Goal: Information Seeking & Learning: Learn about a topic

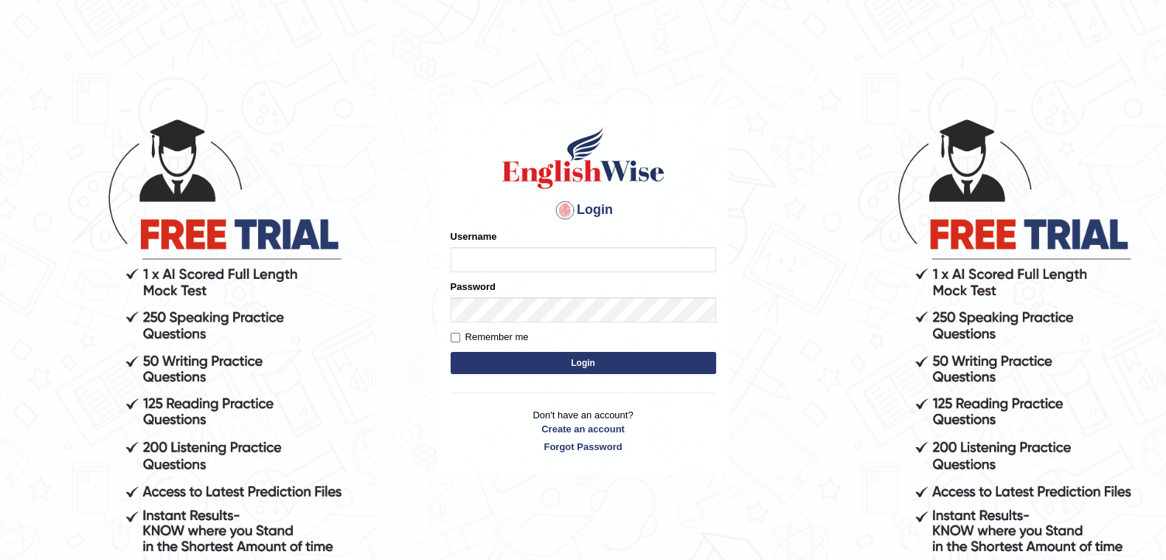
type input "eduardo_pte"
drag, startPoint x: 0, startPoint y: 0, endPoint x: 547, endPoint y: 358, distance: 654.0
click at [547, 358] on button "Login" at bounding box center [584, 363] width 266 height 22
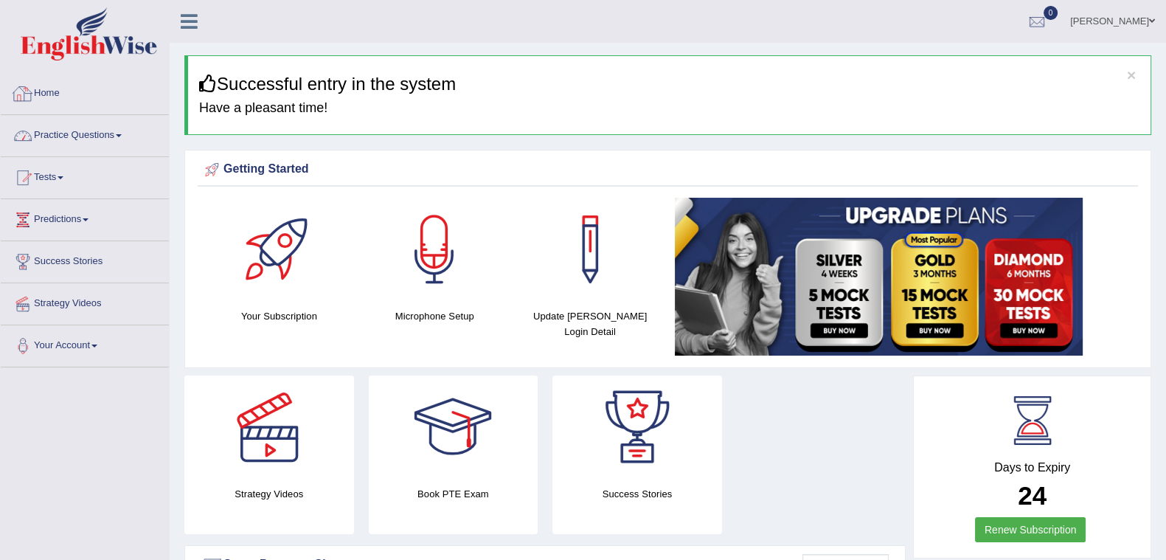
click at [72, 139] on link "Practice Questions" at bounding box center [85, 133] width 168 height 37
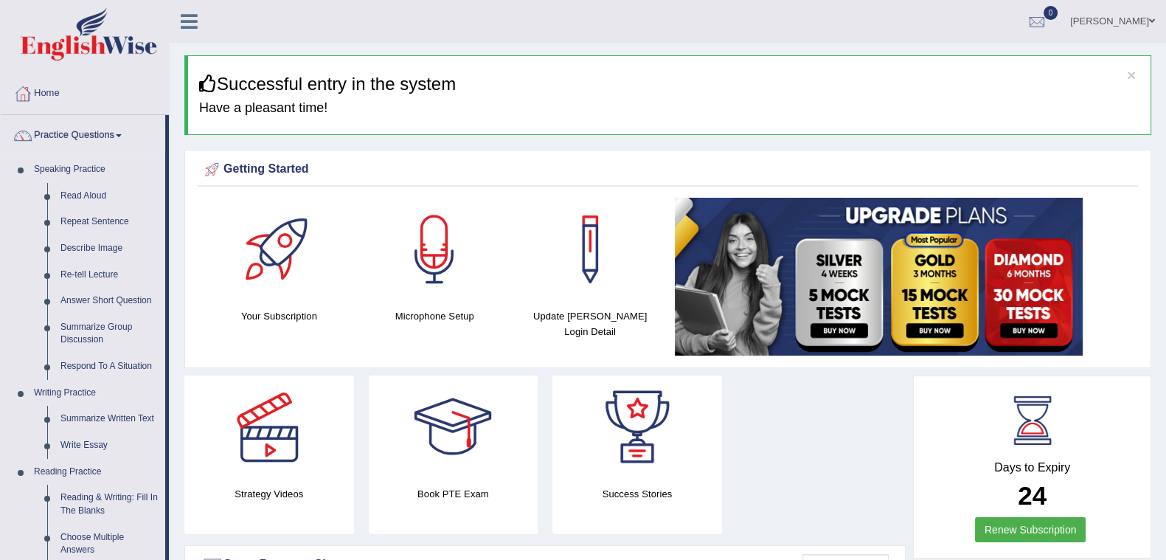
click at [83, 267] on link "Re-tell Lecture" at bounding box center [109, 275] width 111 height 27
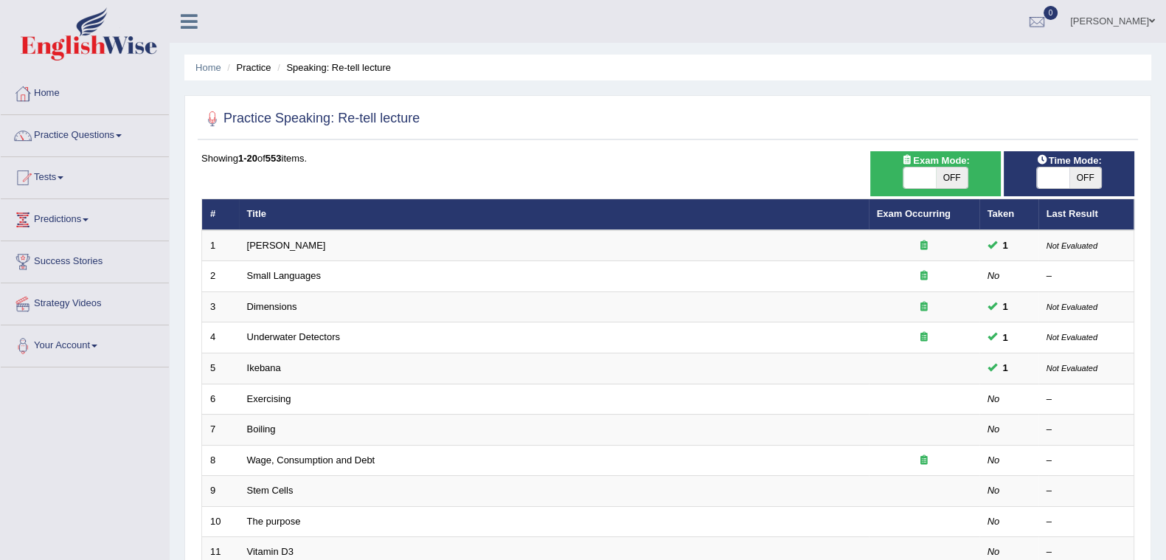
click at [932, 218] on link "Exam Occurring" at bounding box center [914, 213] width 74 height 11
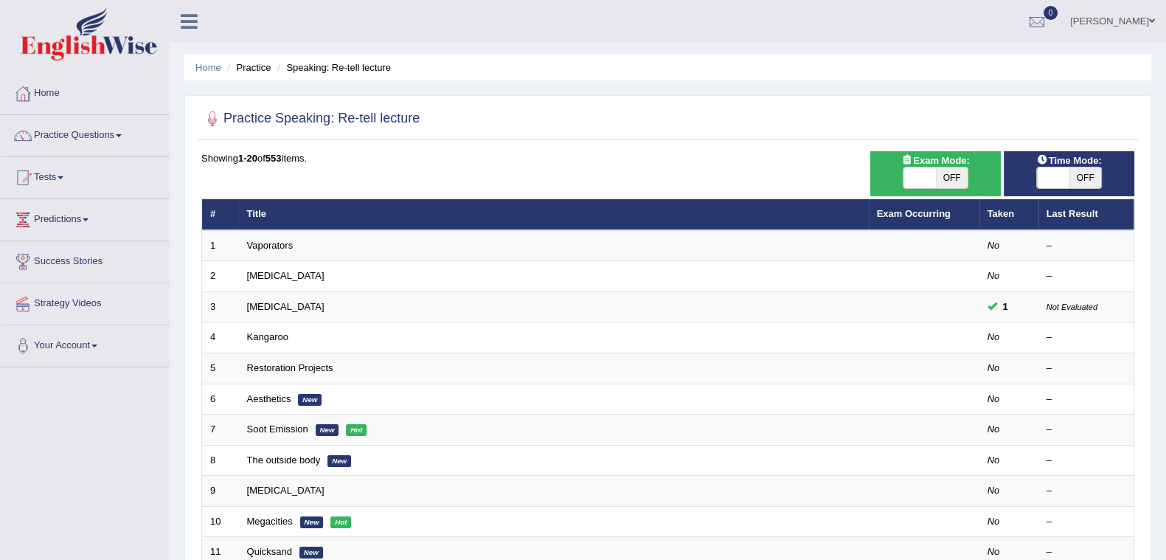
click at [932, 218] on link "Exam Occurring" at bounding box center [914, 213] width 74 height 11
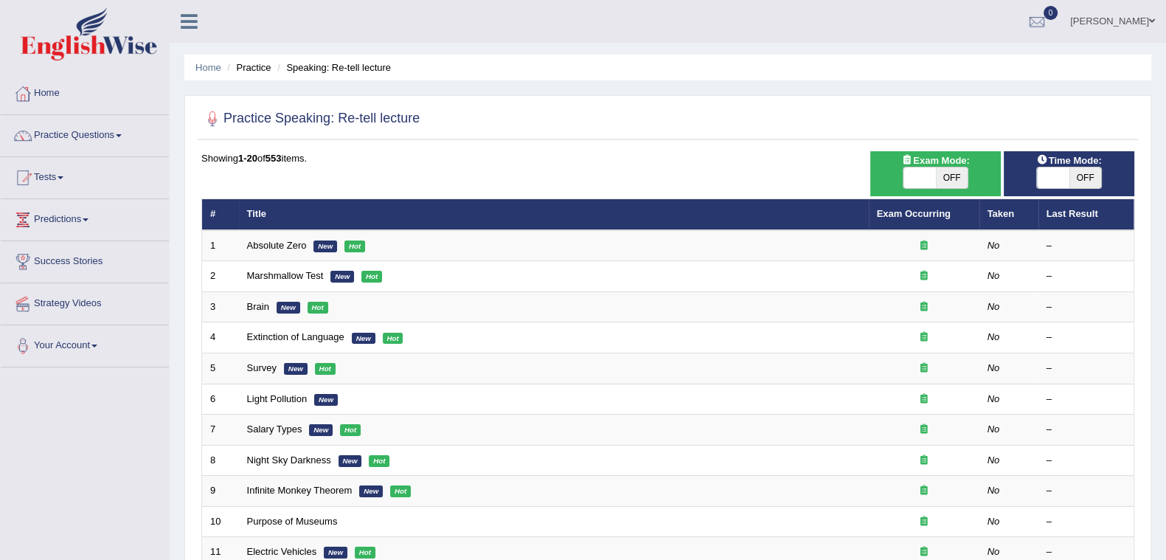
click at [289, 241] on link "Absolute Zero" at bounding box center [277, 245] width 60 height 11
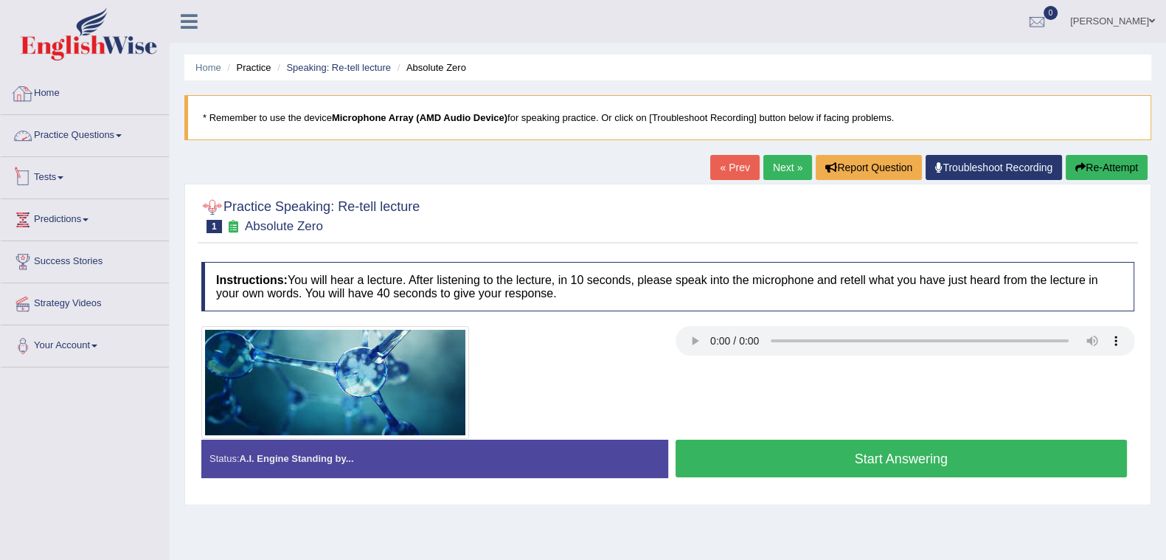
click at [107, 144] on link "Practice Questions" at bounding box center [85, 133] width 168 height 37
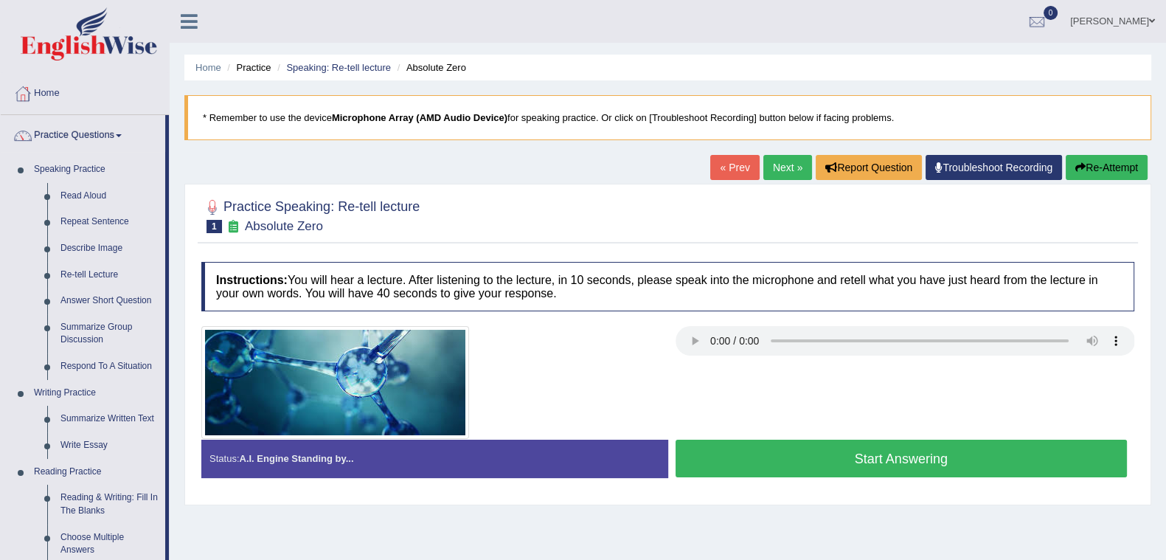
click at [97, 273] on link "Re-tell Lecture" at bounding box center [109, 275] width 111 height 27
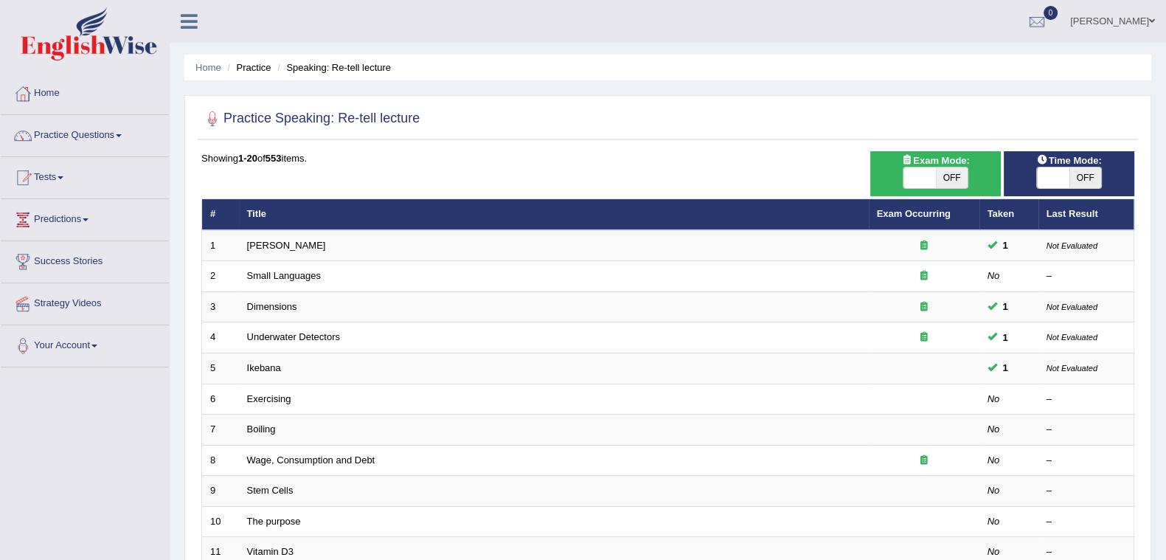
click at [963, 167] on span "OFF" at bounding box center [952, 177] width 32 height 21
checkbox input "true"
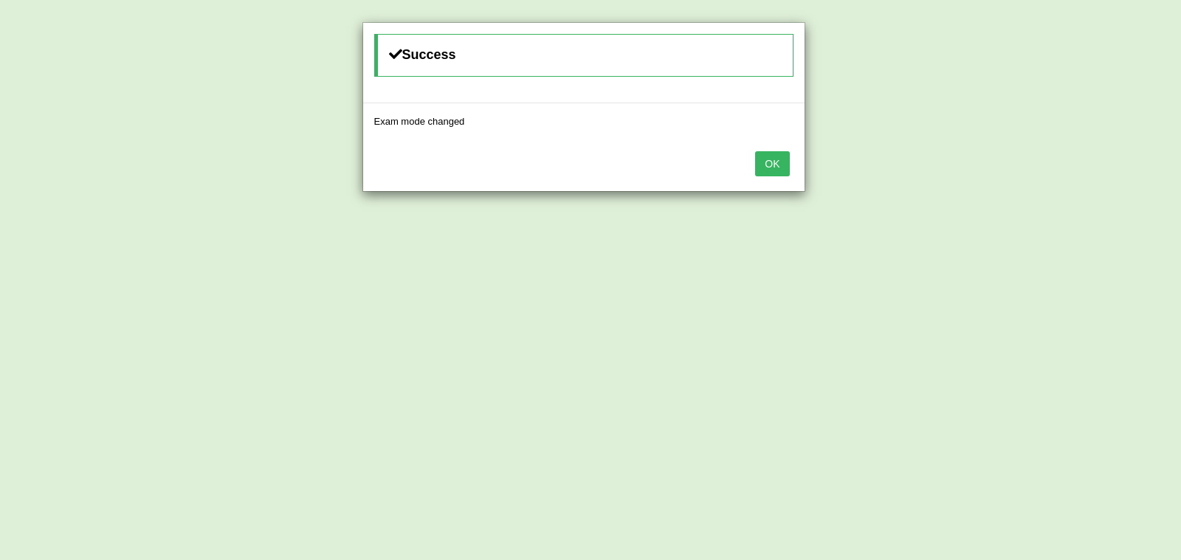
click at [777, 179] on div "OK" at bounding box center [583, 165] width 441 height 52
click at [769, 171] on button "OK" at bounding box center [772, 163] width 34 height 25
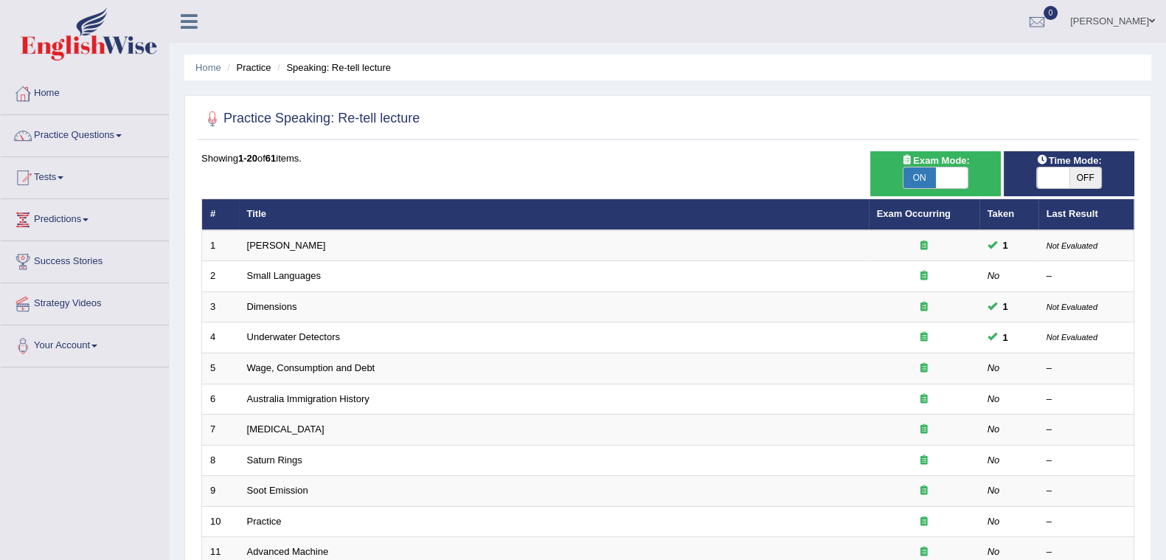
click at [1076, 184] on span "OFF" at bounding box center [1086, 177] width 32 height 21
checkbox input "true"
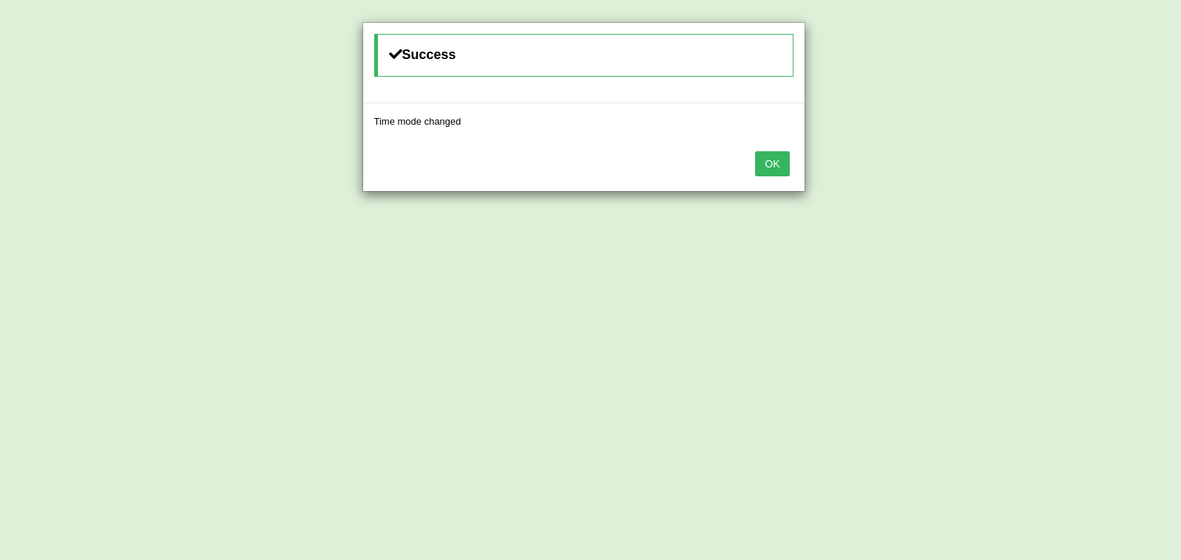
click at [776, 167] on button "OK" at bounding box center [772, 163] width 34 height 25
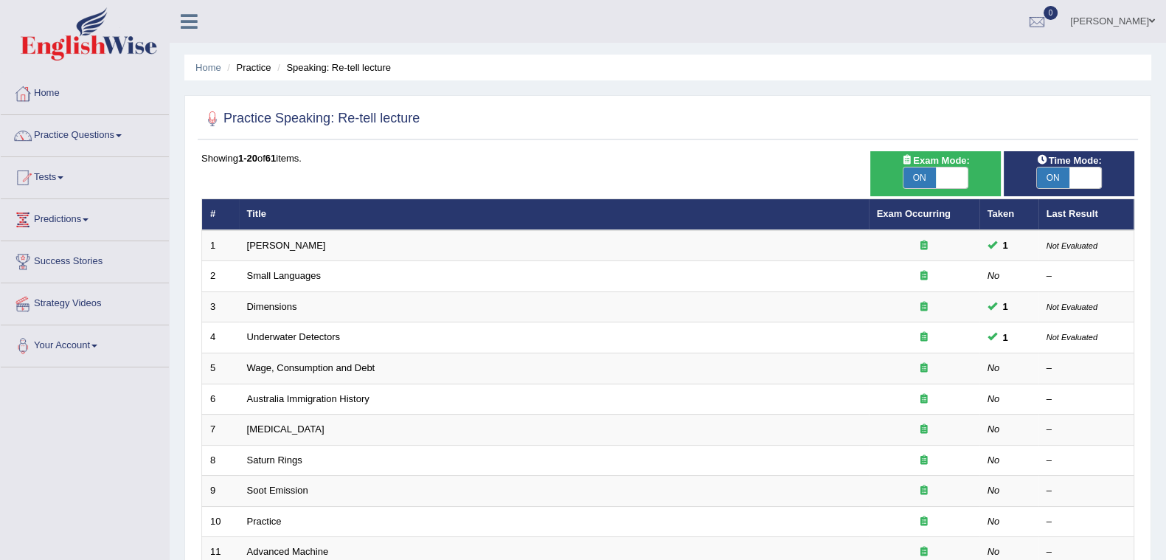
click at [924, 216] on link "Exam Occurring" at bounding box center [914, 213] width 74 height 11
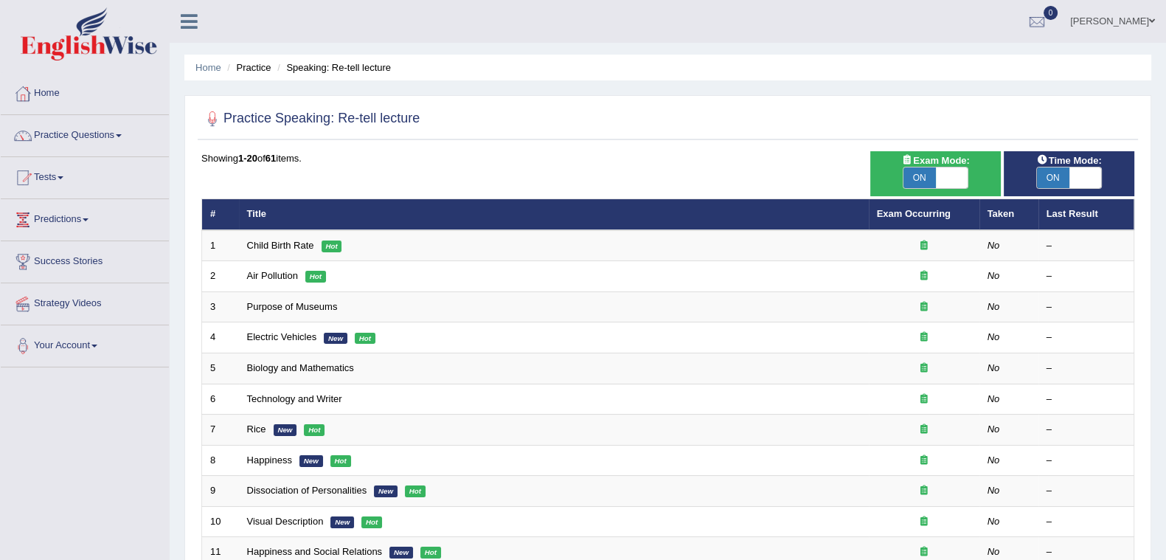
click at [928, 212] on link "Exam Occurring" at bounding box center [914, 213] width 74 height 11
click at [916, 220] on th "Exam Occurring" at bounding box center [924, 214] width 111 height 31
click at [915, 215] on link "Exam Occurring" at bounding box center [914, 213] width 74 height 11
click at [1006, 215] on th "Taken" at bounding box center [1009, 214] width 59 height 31
click at [1094, 215] on th "Last Result" at bounding box center [1087, 214] width 96 height 31
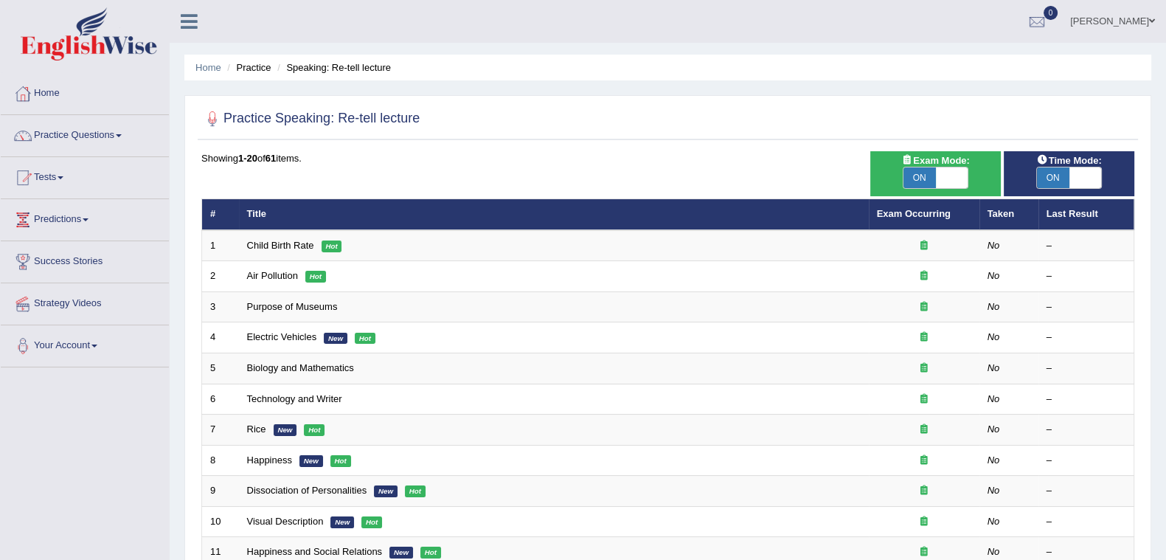
click at [273, 236] on td "Child Birth Rate Hot" at bounding box center [554, 245] width 630 height 31
click at [273, 241] on link "Child Birth Rate" at bounding box center [280, 245] width 67 height 11
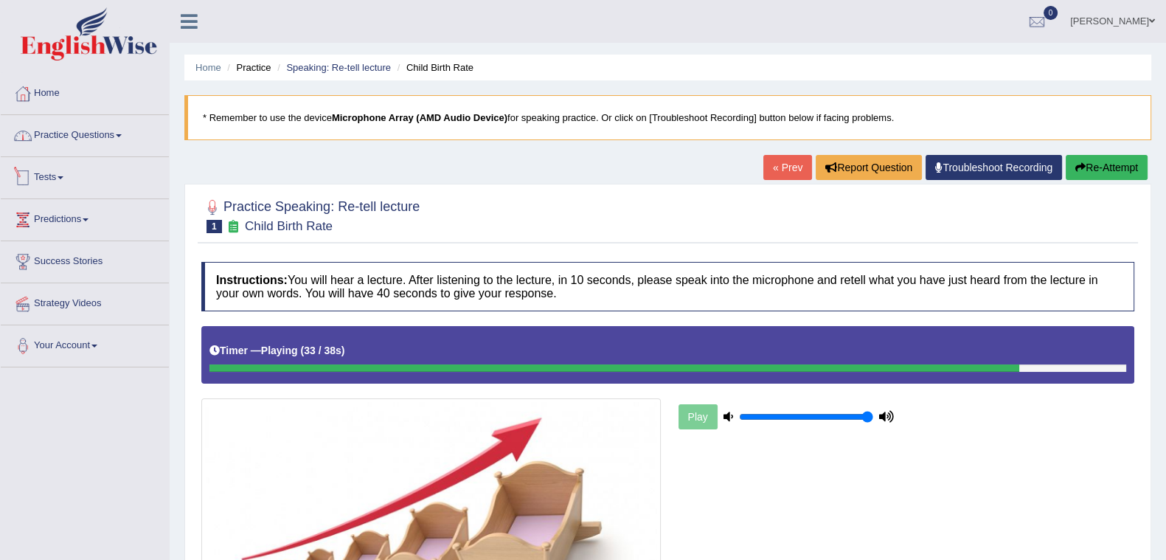
click at [104, 142] on link "Practice Questions" at bounding box center [85, 133] width 168 height 37
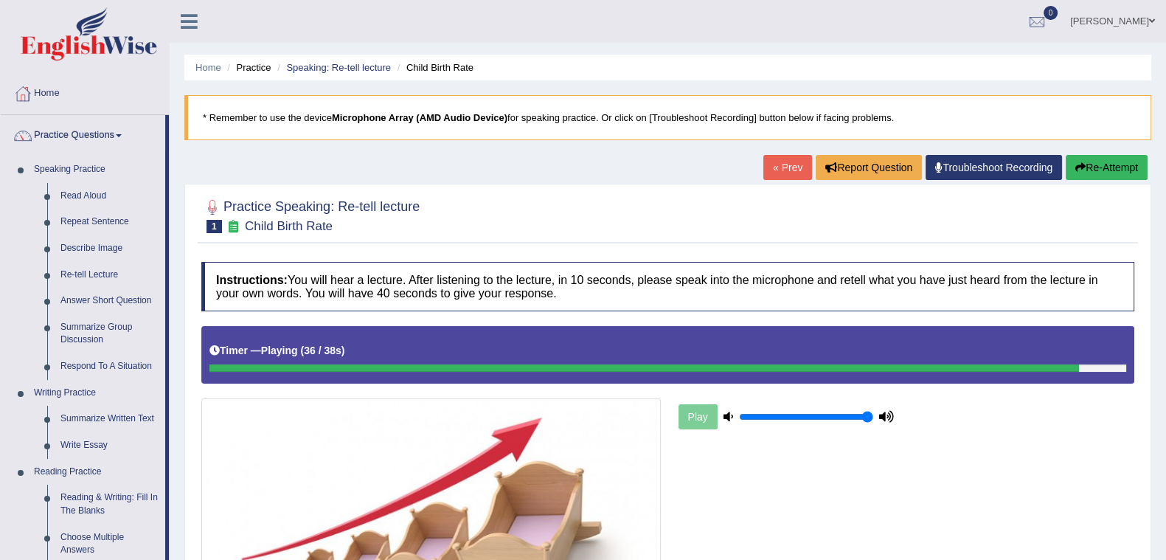
click at [98, 271] on link "Re-tell Lecture" at bounding box center [109, 275] width 111 height 27
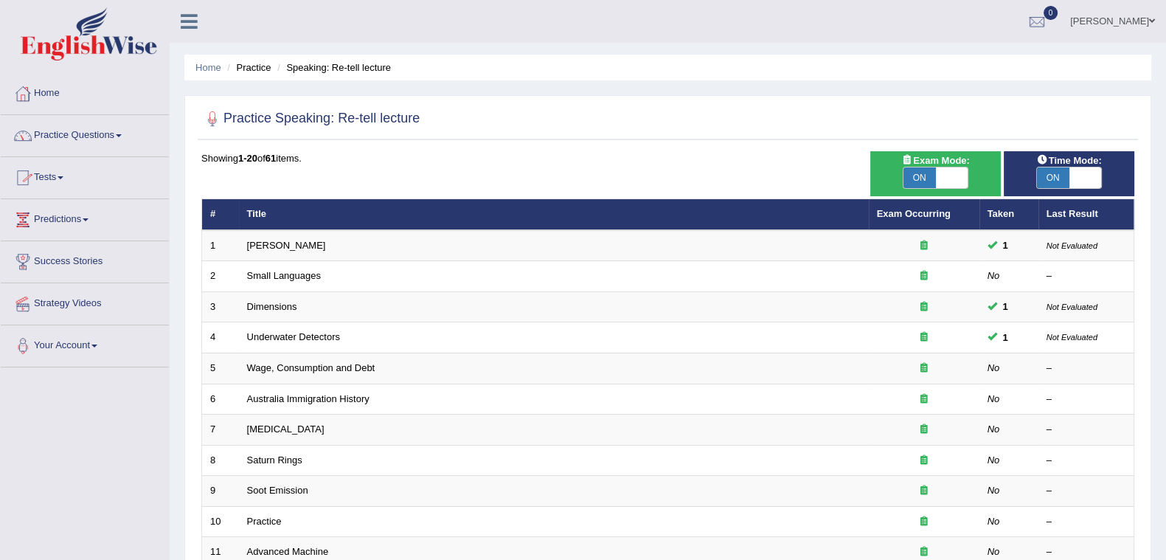
click at [905, 210] on link "Exam Occurring" at bounding box center [914, 213] width 74 height 11
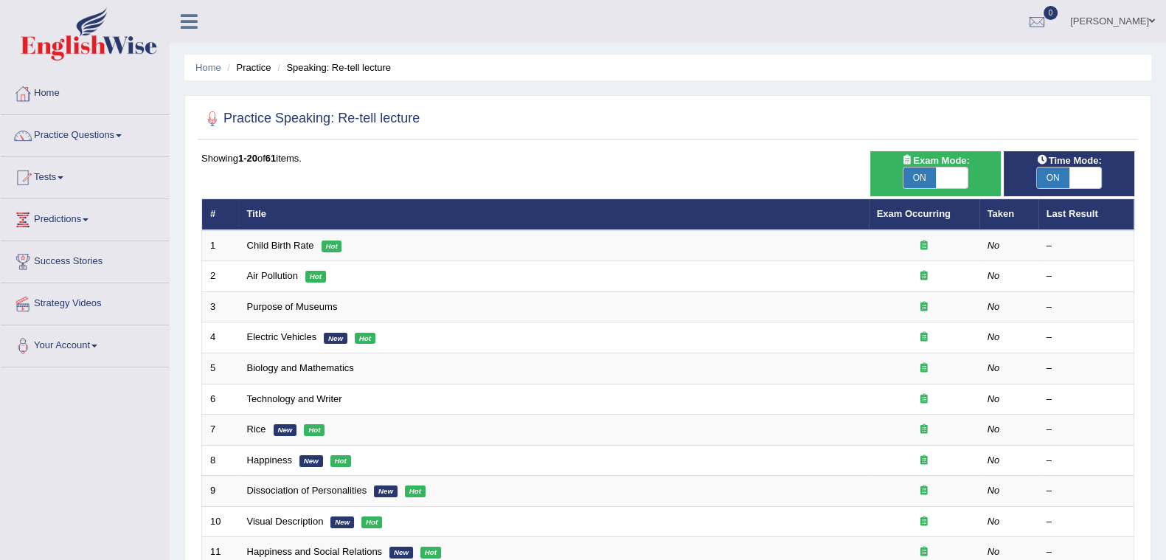
click at [277, 362] on link "Biology and Mathematics" at bounding box center [300, 367] width 107 height 11
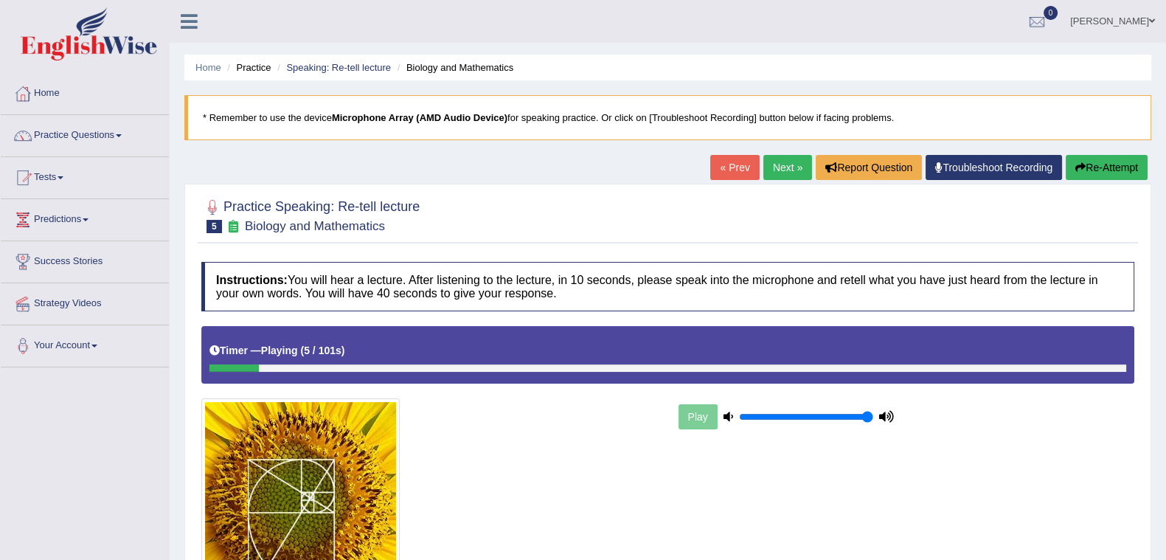
click at [365, 68] on link "Speaking: Re-tell lecture" at bounding box center [338, 67] width 105 height 11
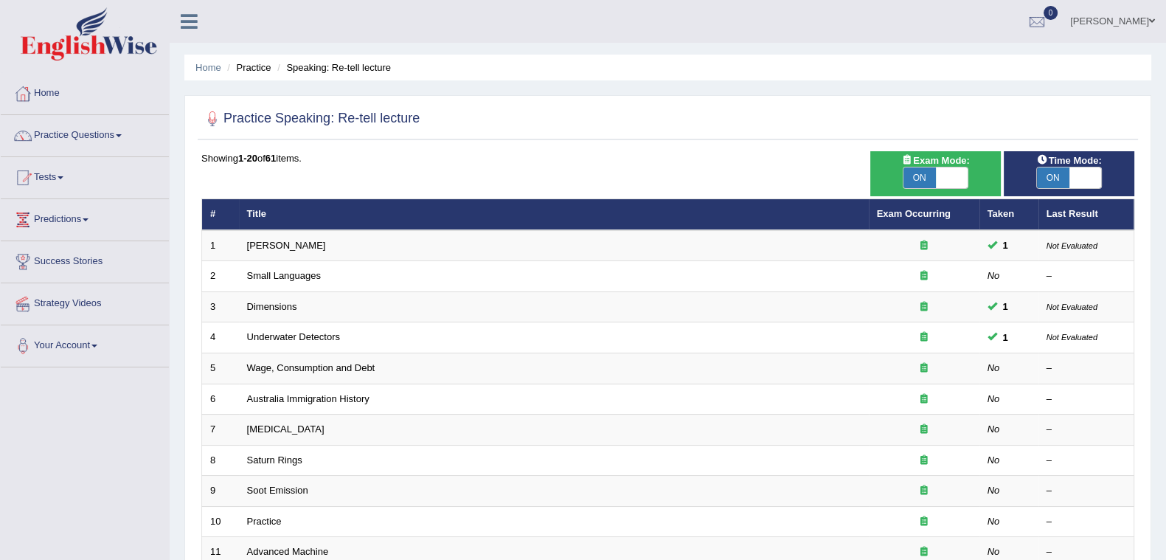
click at [891, 208] on link "Exam Occurring" at bounding box center [914, 213] width 74 height 11
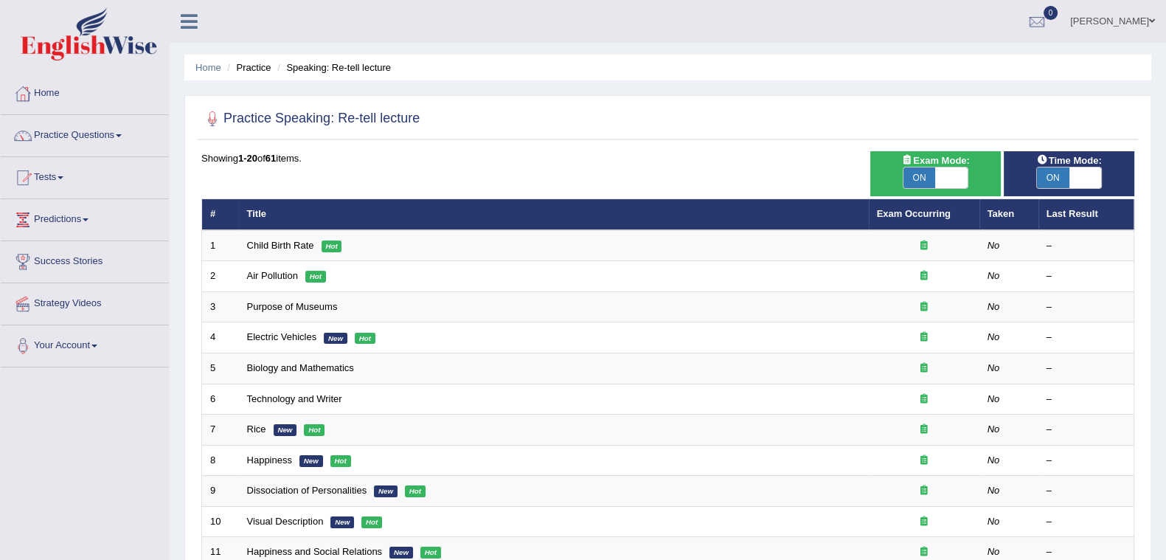
click at [268, 241] on link "Child Birth Rate" at bounding box center [280, 245] width 67 height 11
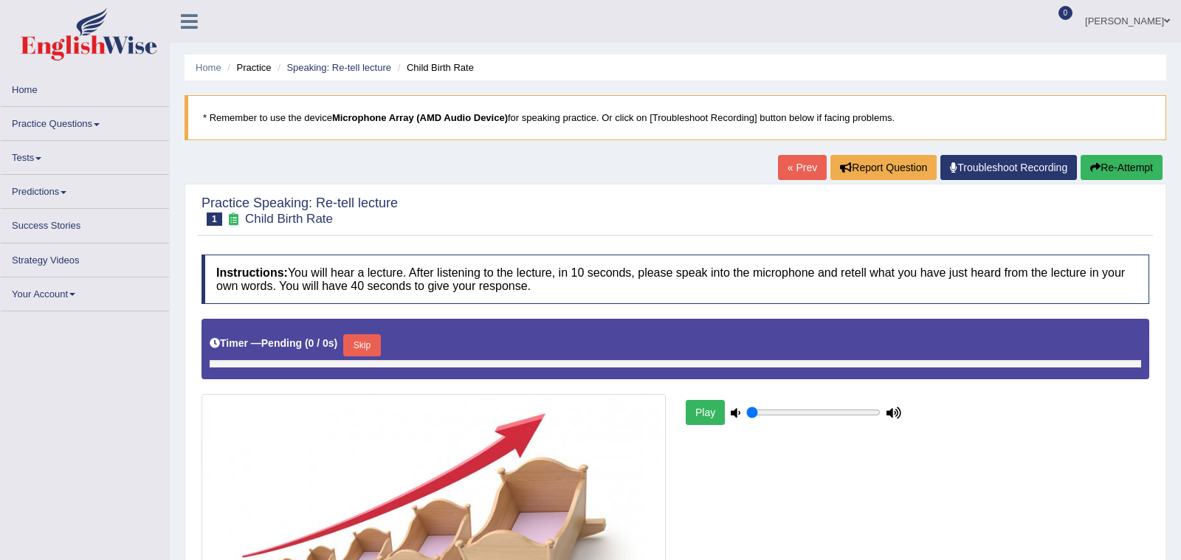
type input "1"
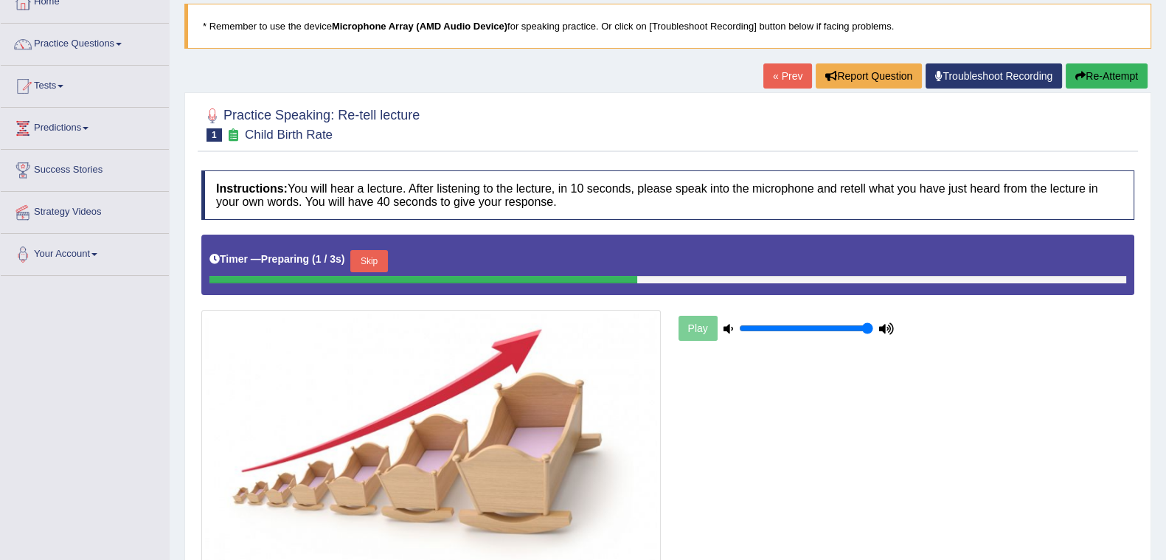
scroll to position [184, 0]
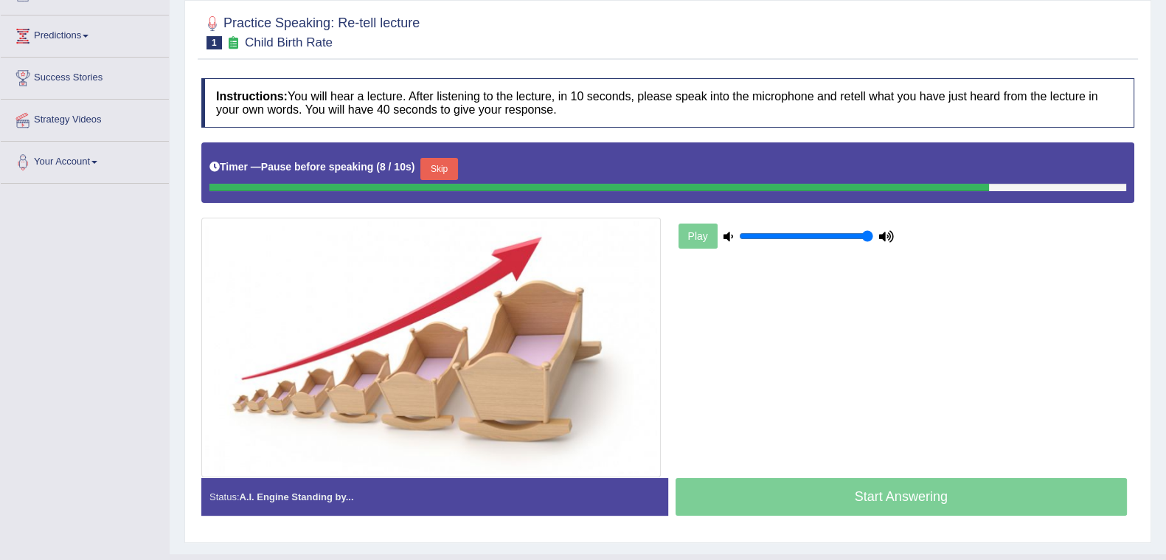
click at [443, 172] on button "Skip" at bounding box center [439, 169] width 37 height 22
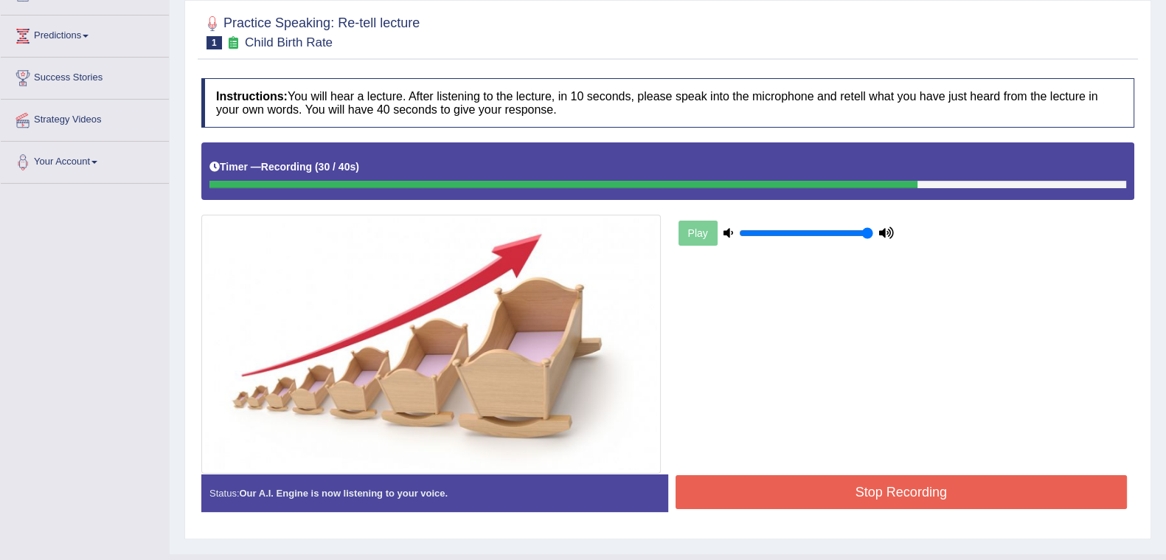
click at [935, 482] on button "Stop Recording" at bounding box center [902, 492] width 452 height 34
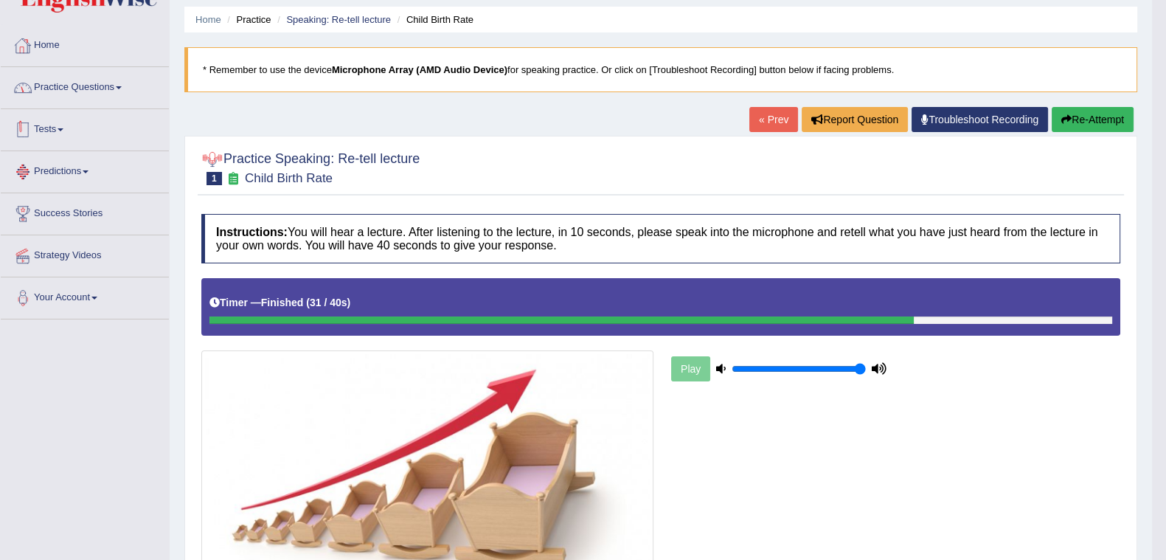
scroll to position [0, 0]
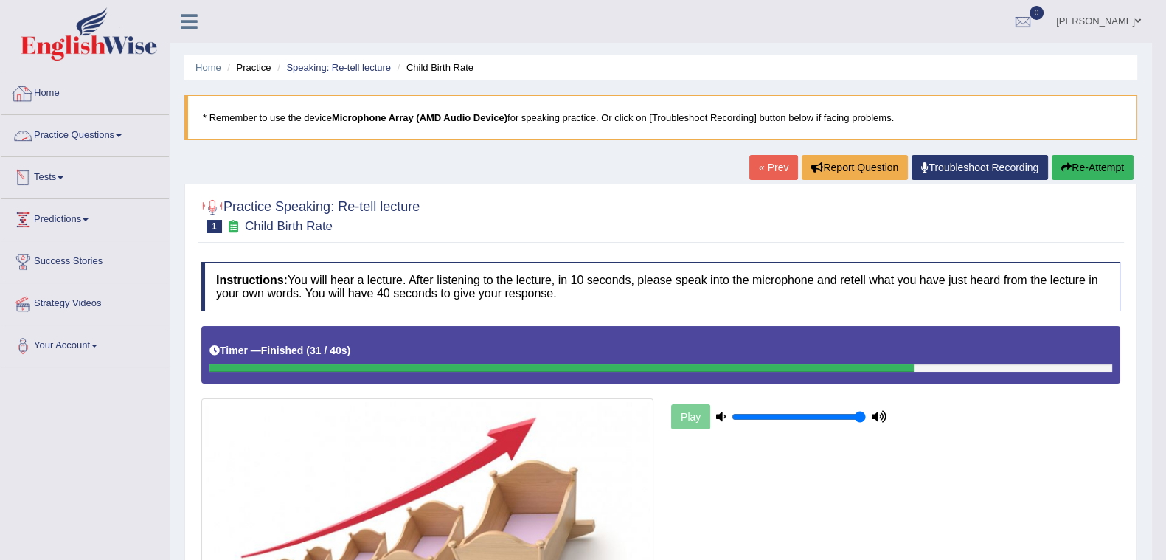
click at [80, 134] on link "Practice Questions" at bounding box center [85, 133] width 168 height 37
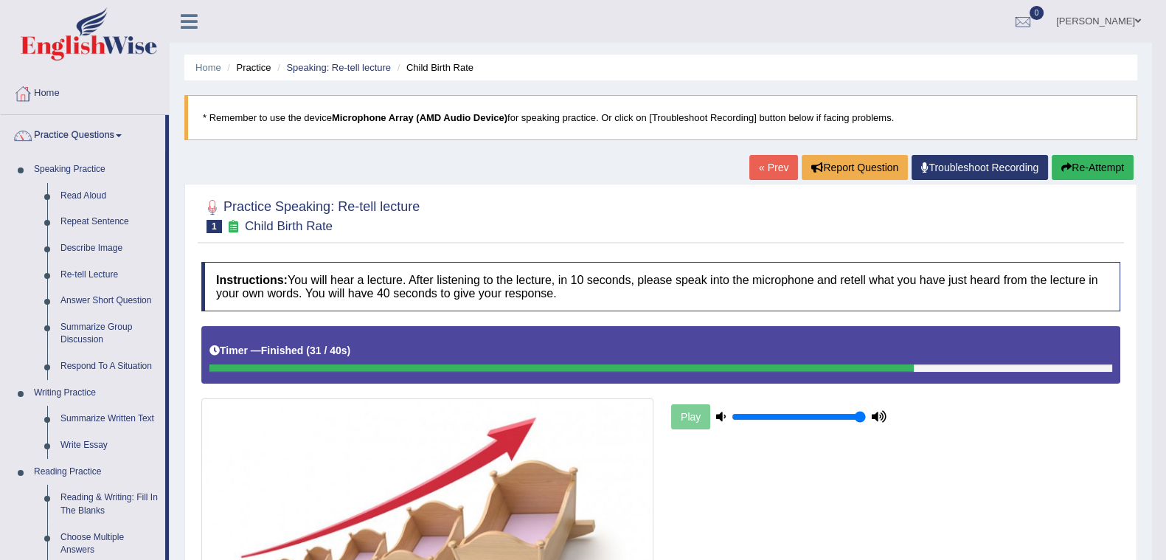
click at [99, 274] on link "Re-tell Lecture" at bounding box center [109, 275] width 111 height 27
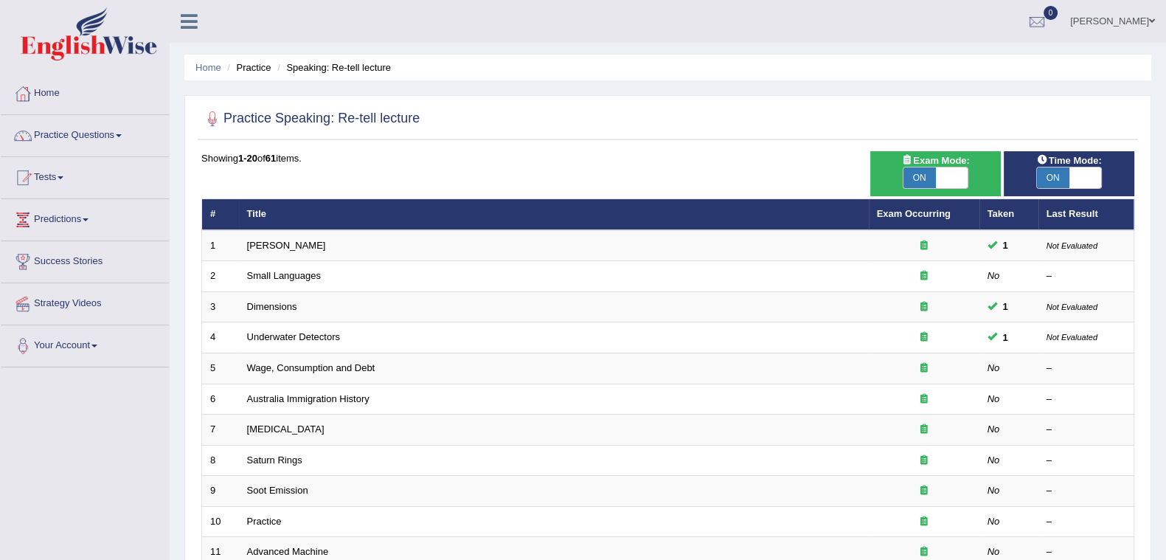
click at [296, 276] on link "Small Languages" at bounding box center [284, 275] width 74 height 11
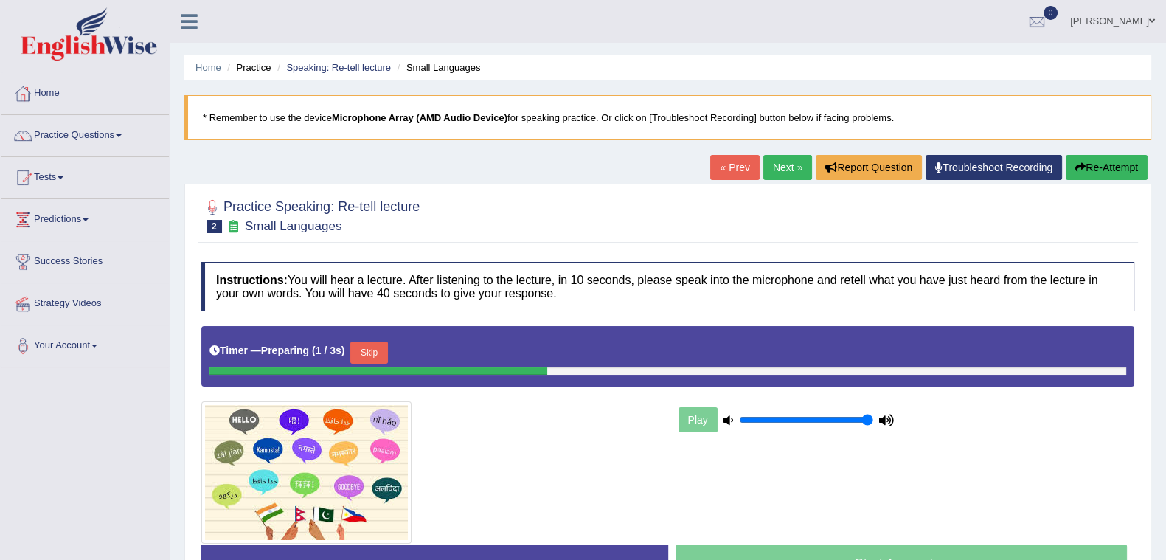
scroll to position [91, 0]
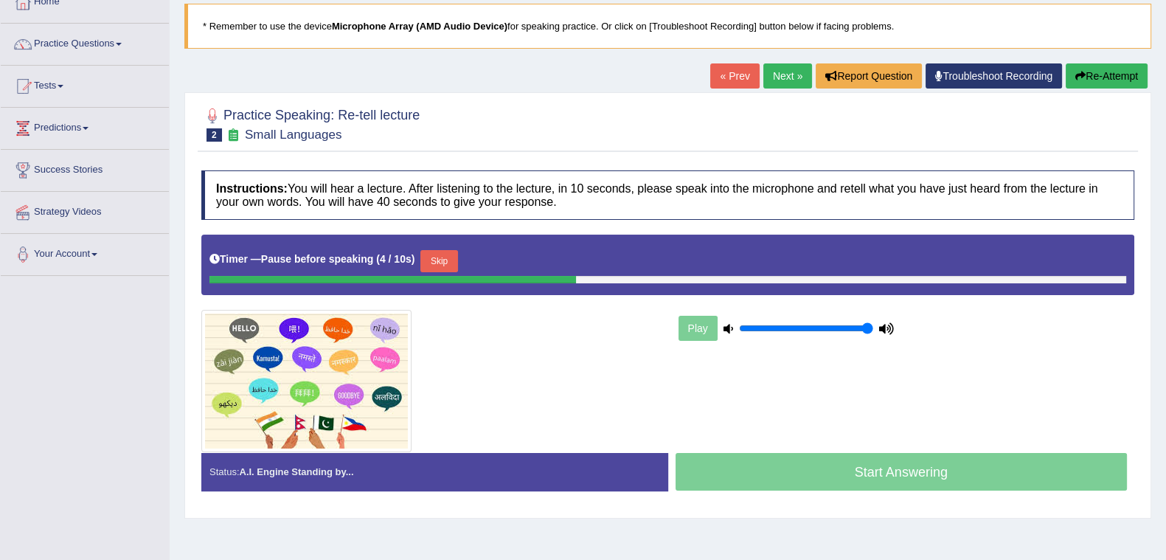
click at [450, 256] on button "Skip" at bounding box center [439, 261] width 37 height 22
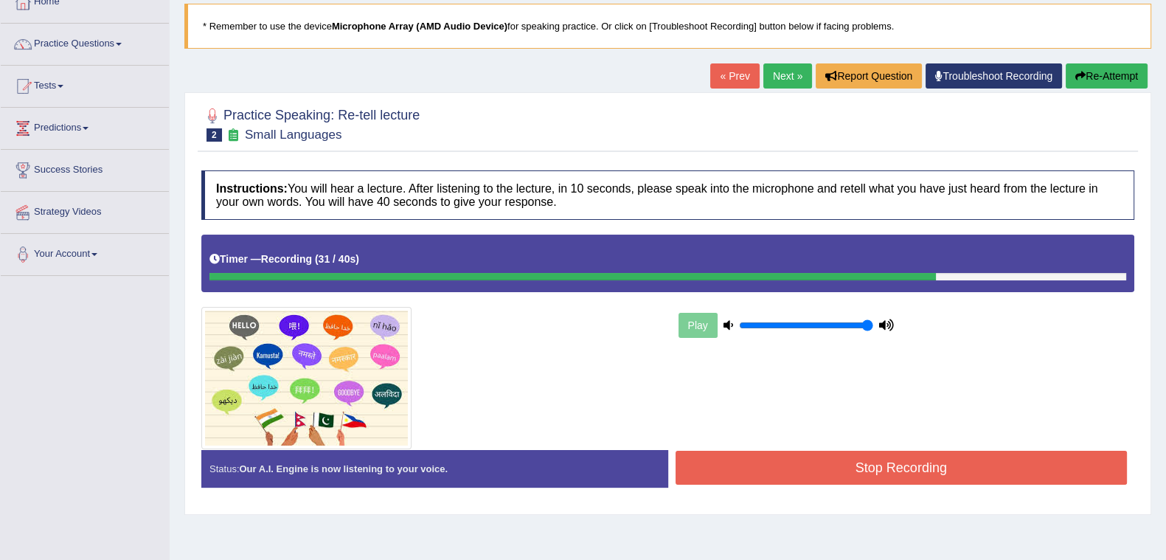
click at [936, 463] on button "Stop Recording" at bounding box center [902, 468] width 452 height 34
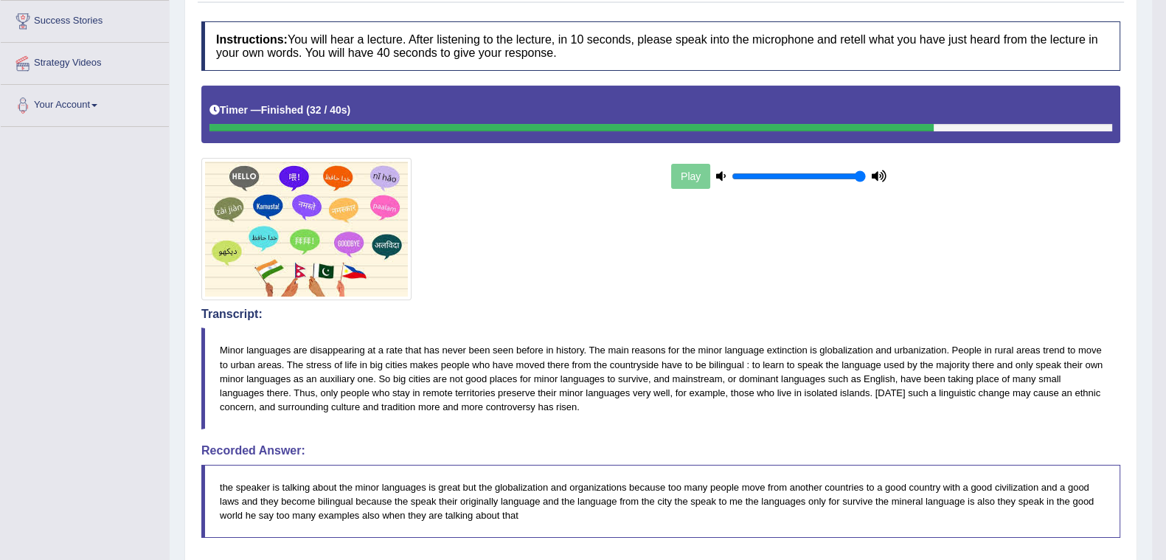
scroll to position [0, 0]
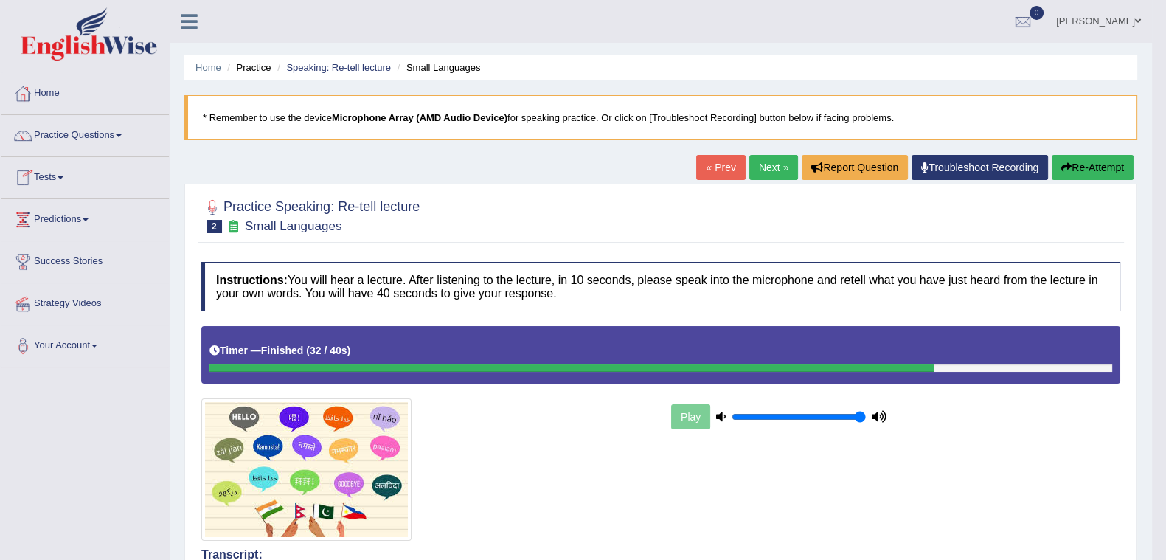
click at [352, 62] on link "Speaking: Re-tell lecture" at bounding box center [338, 67] width 105 height 11
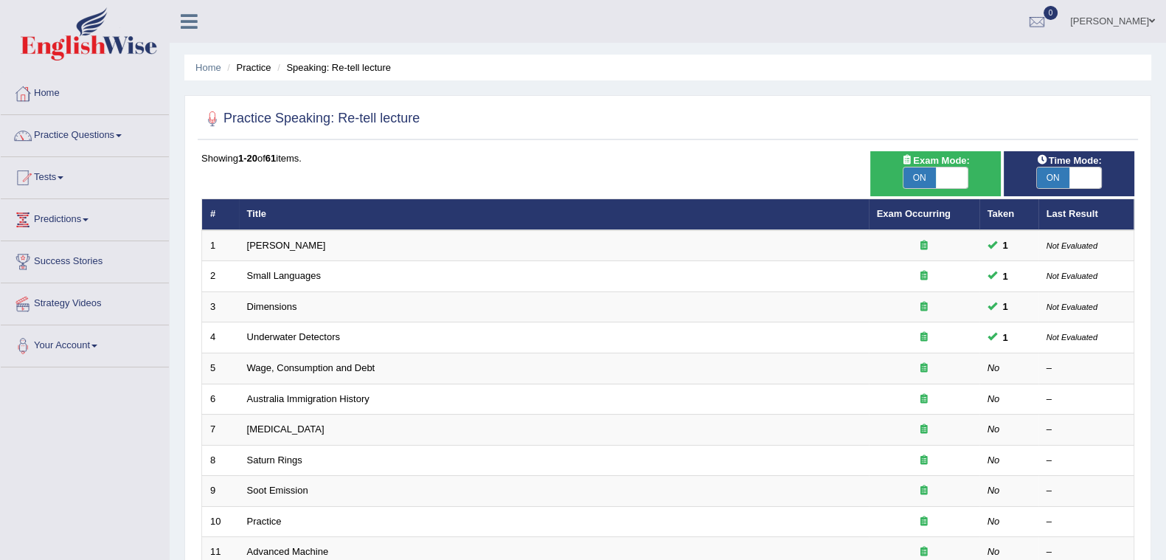
click at [283, 370] on link "Wage, Consumption and Debt" at bounding box center [311, 367] width 128 height 11
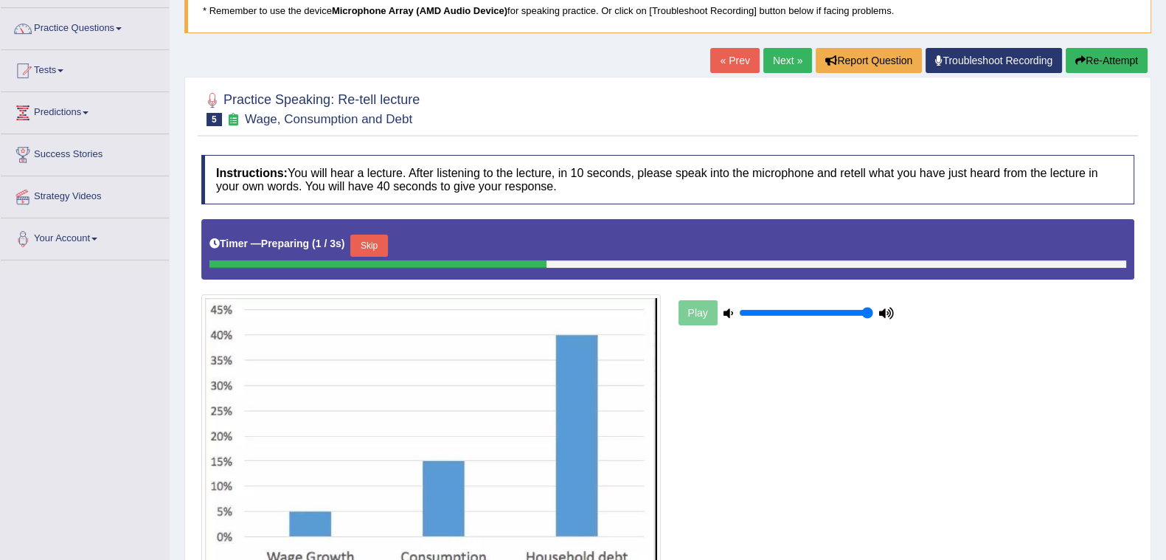
scroll to position [184, 0]
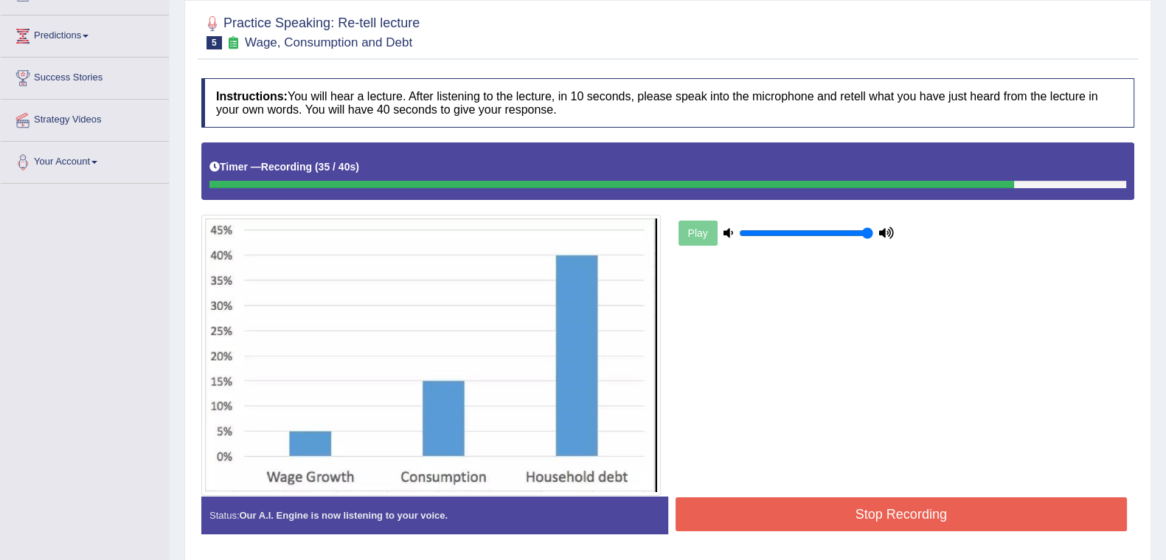
click at [861, 503] on button "Stop Recording" at bounding box center [902, 514] width 452 height 34
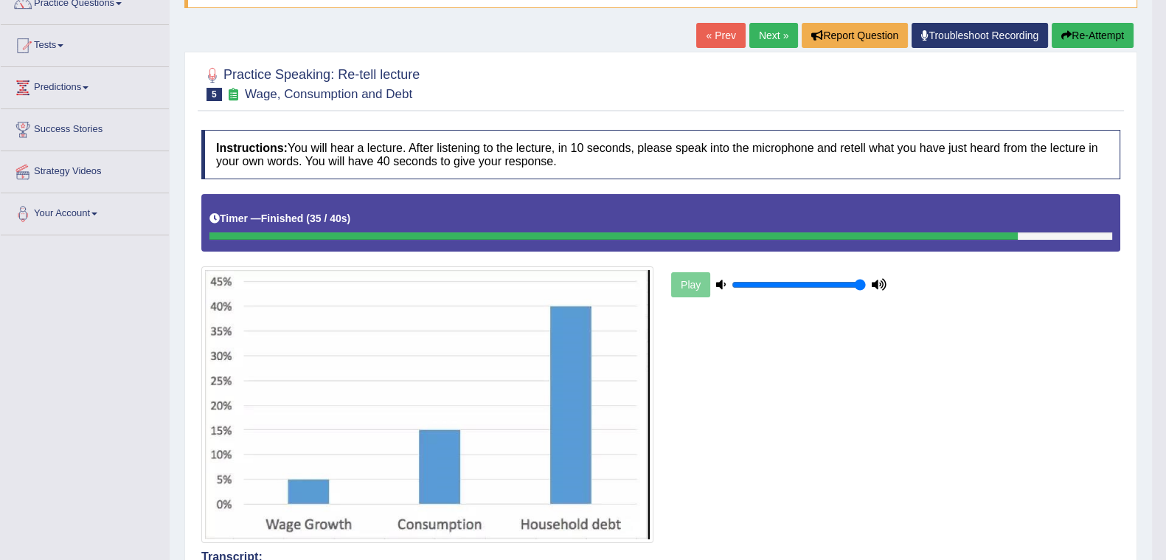
scroll to position [0, 0]
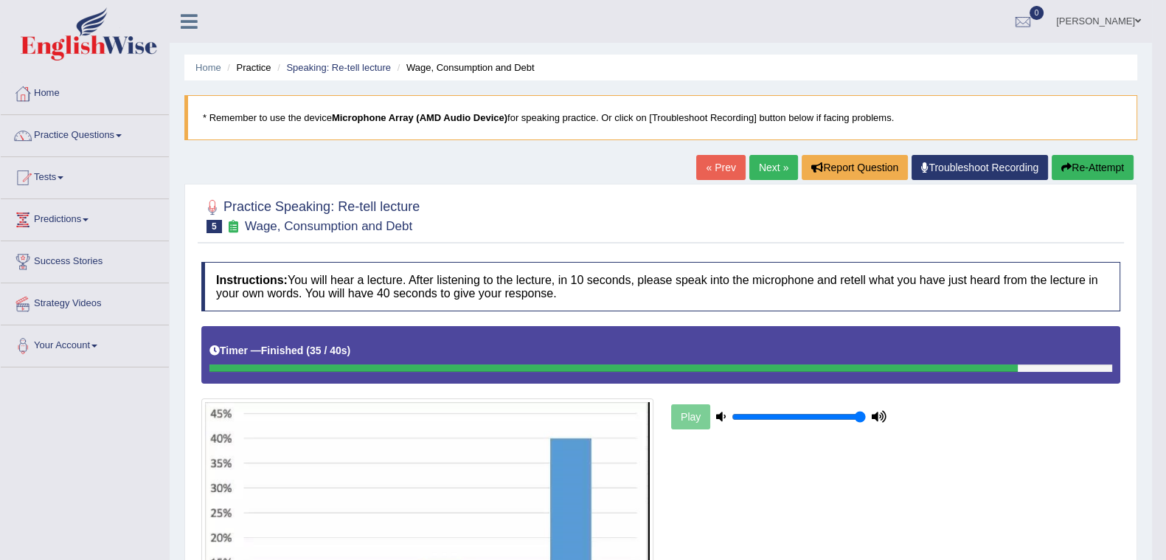
click at [767, 159] on link "Next »" at bounding box center [774, 167] width 49 height 25
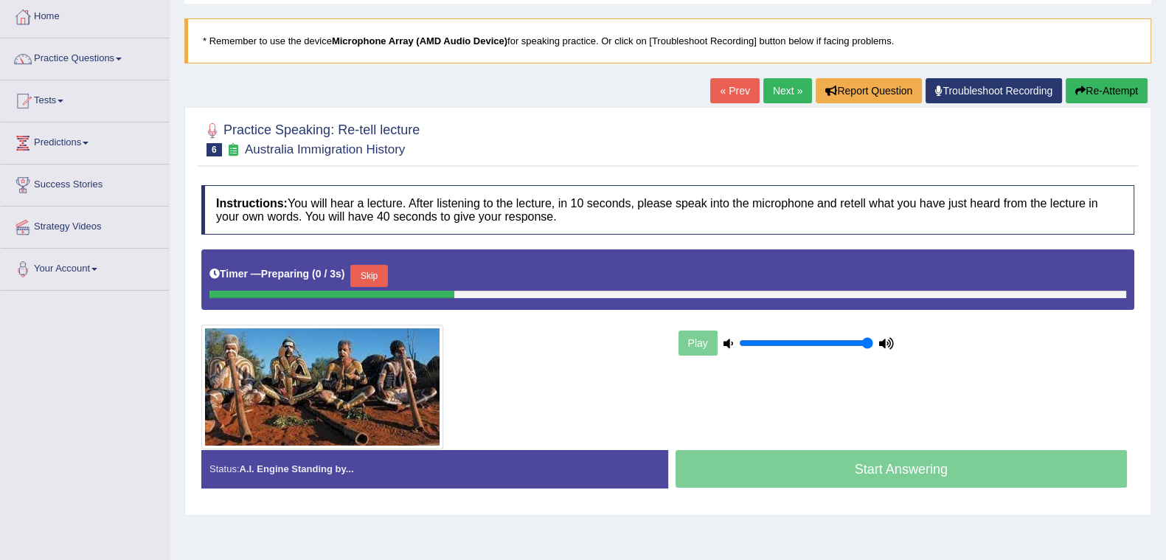
scroll to position [184, 0]
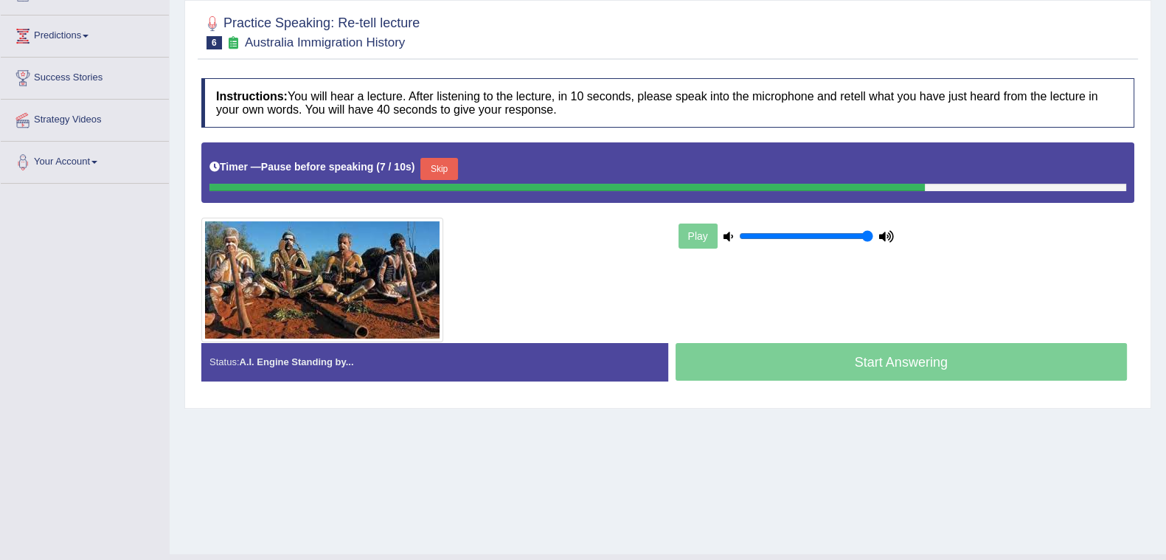
click at [444, 164] on button "Skip" at bounding box center [439, 169] width 37 height 22
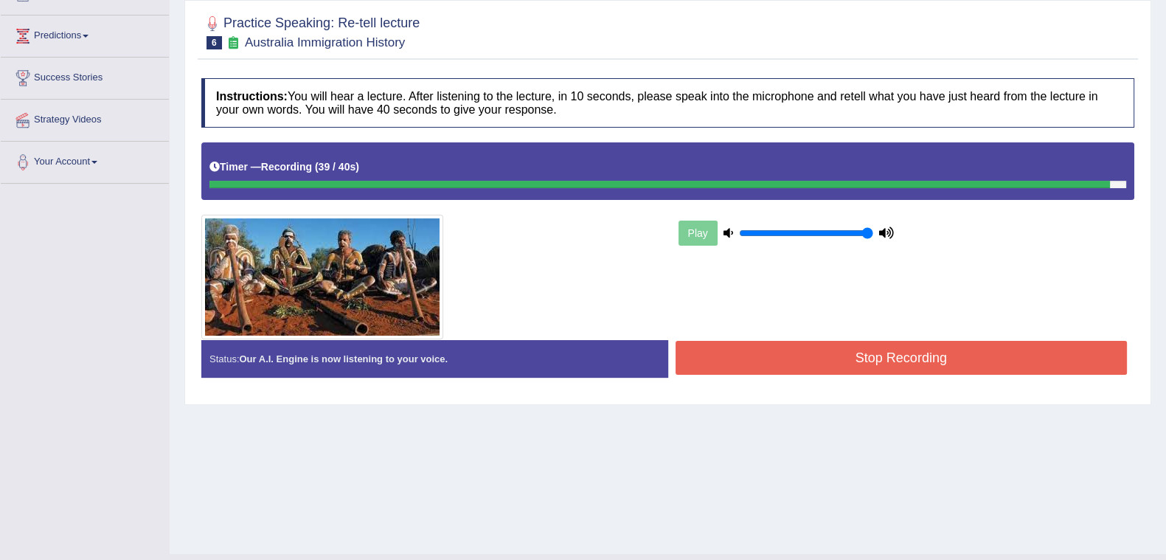
click at [882, 357] on button "Stop Recording" at bounding box center [902, 358] width 452 height 34
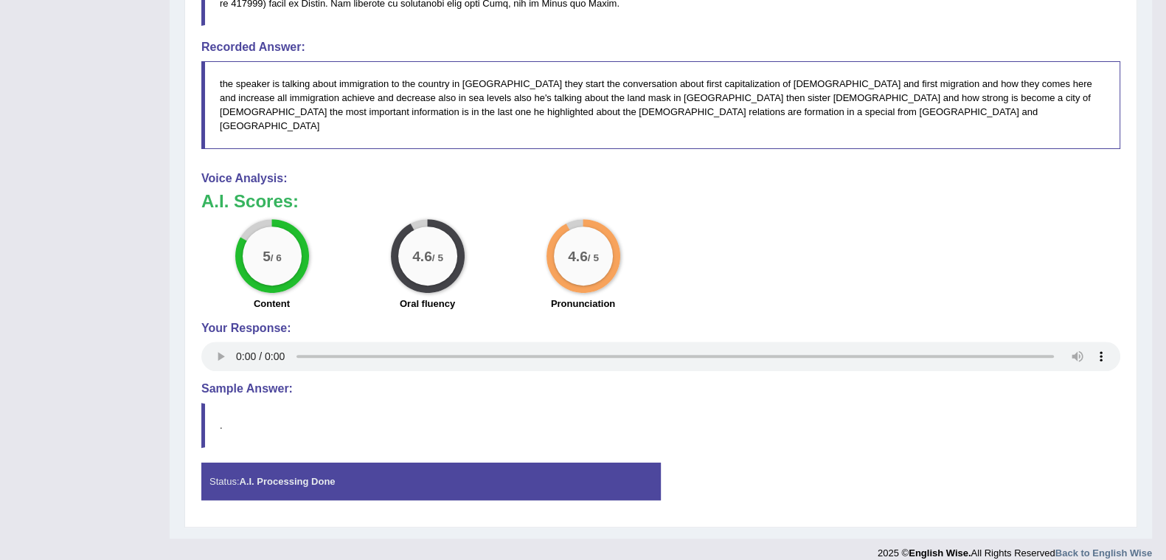
scroll to position [0, 0]
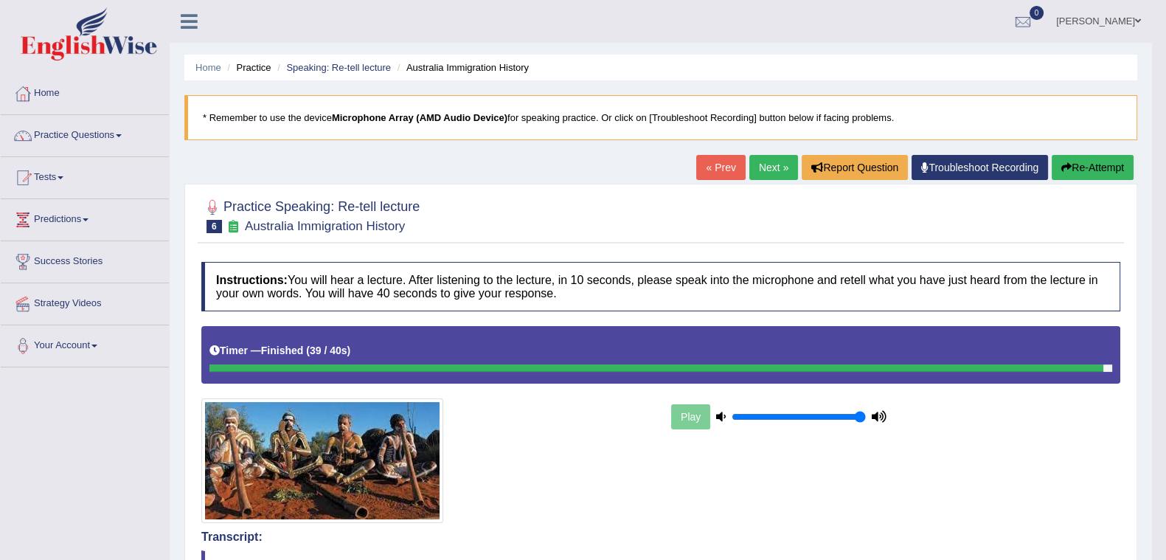
click at [786, 174] on link "Next »" at bounding box center [774, 167] width 49 height 25
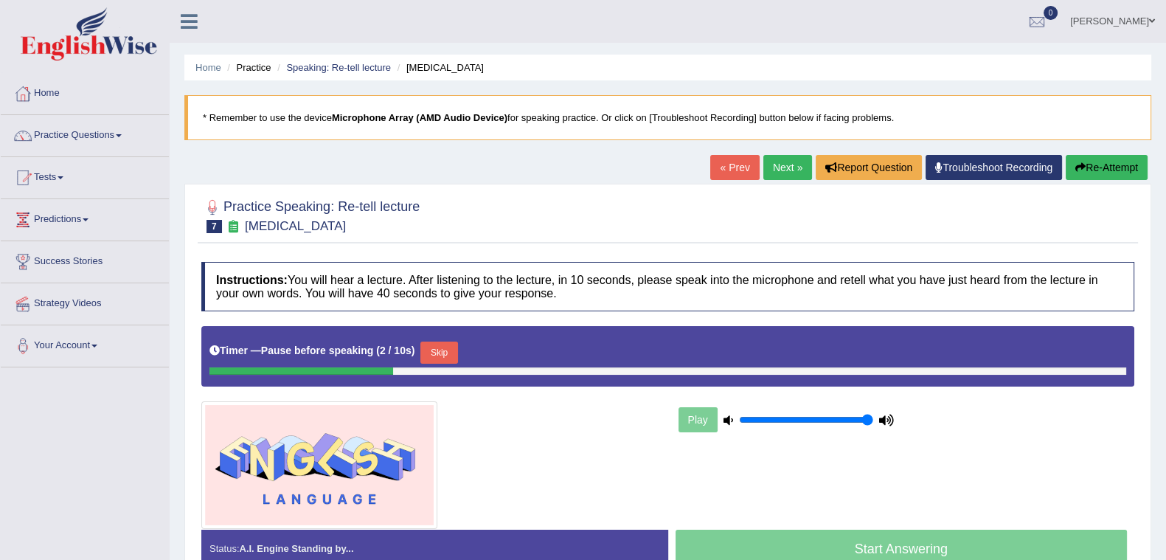
click at [442, 344] on button "Skip" at bounding box center [439, 353] width 37 height 22
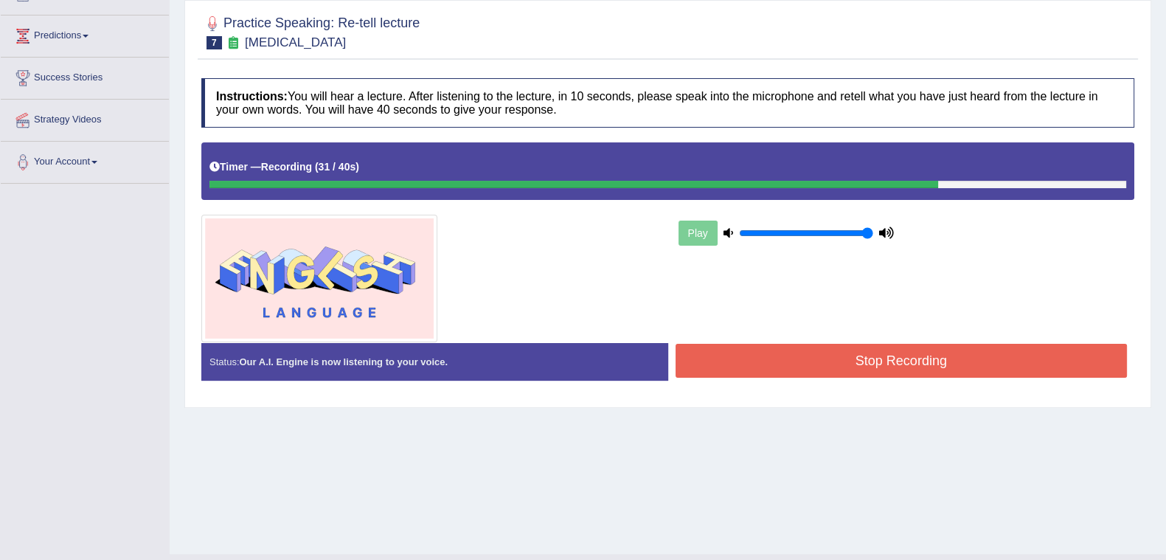
scroll to position [184, 0]
click at [727, 364] on button "Stop Recording" at bounding box center [902, 361] width 452 height 34
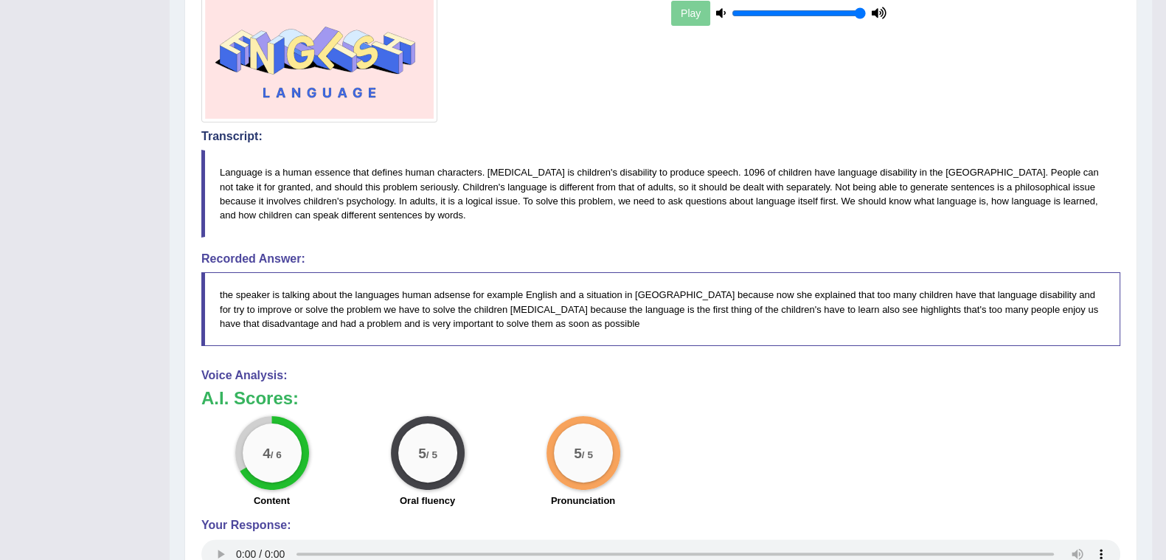
scroll to position [0, 0]
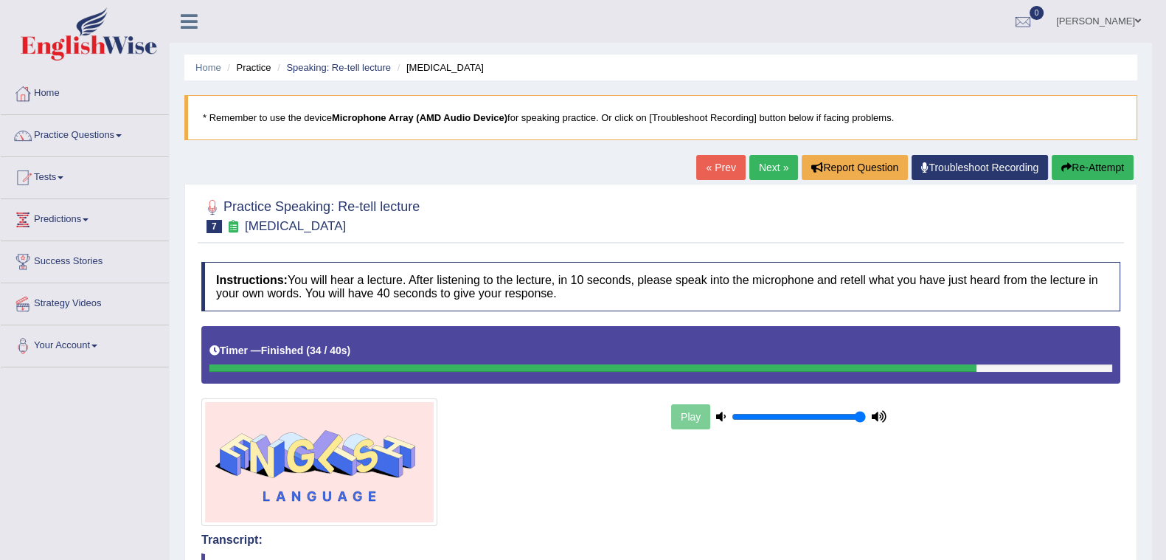
click at [767, 167] on link "Next »" at bounding box center [774, 167] width 49 height 25
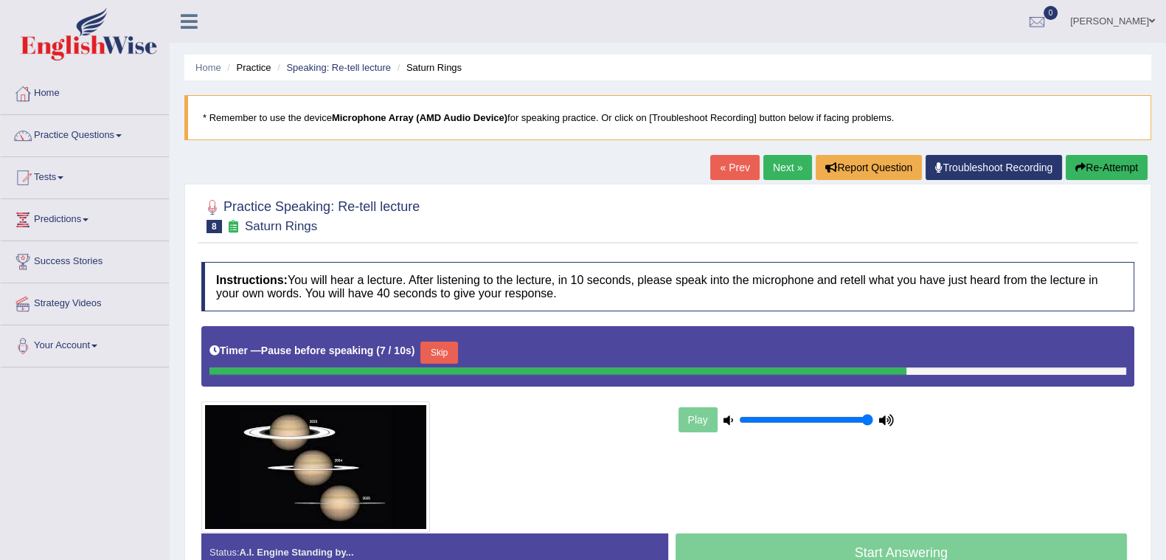
click at [451, 344] on button "Skip" at bounding box center [439, 353] width 37 height 22
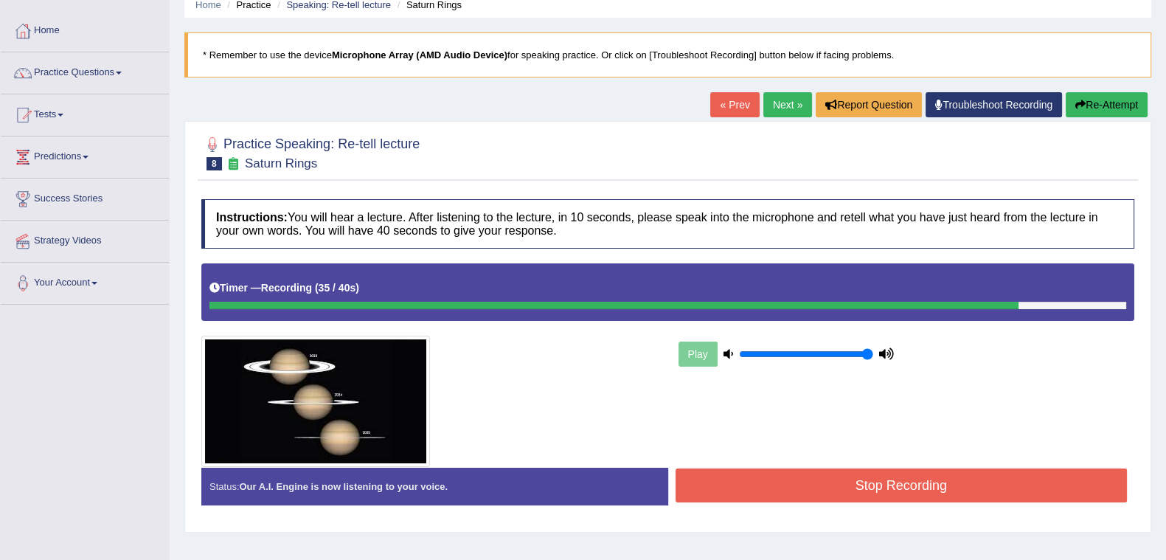
scroll to position [91, 0]
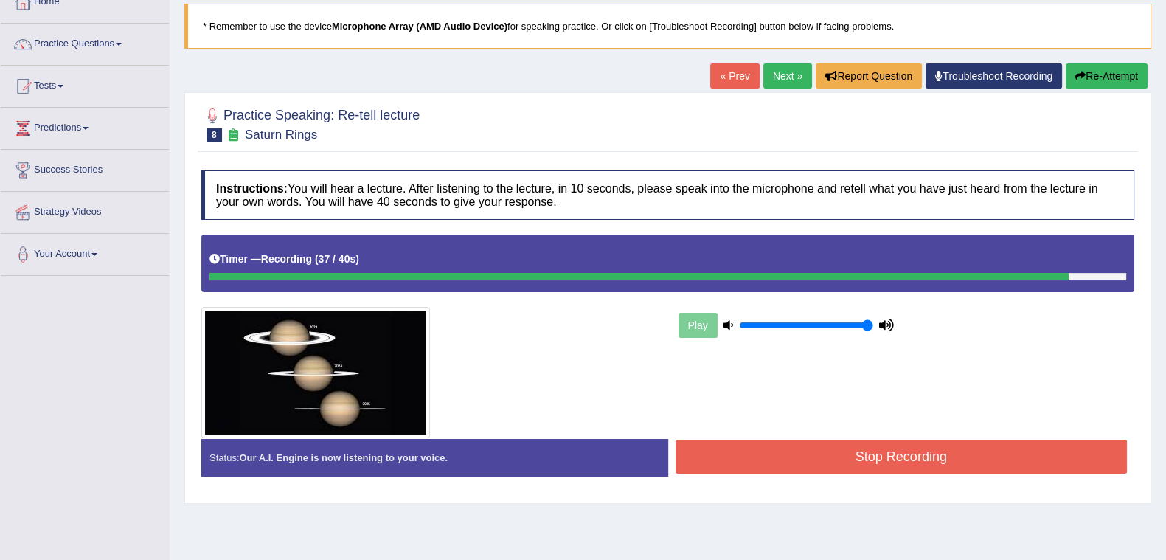
click at [868, 440] on button "Stop Recording" at bounding box center [902, 457] width 452 height 34
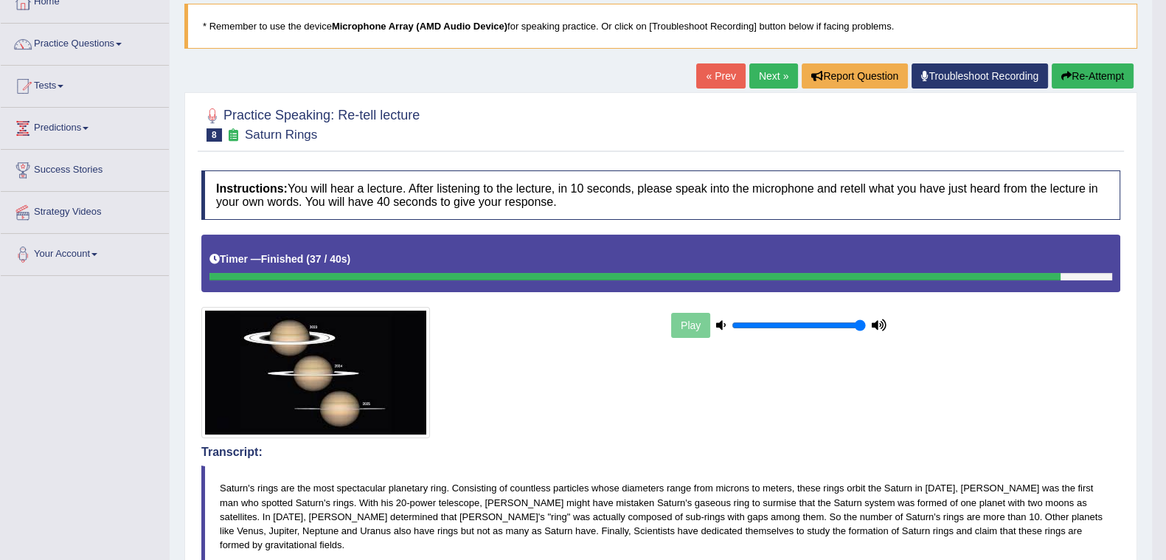
click at [756, 77] on link "Next »" at bounding box center [774, 75] width 49 height 25
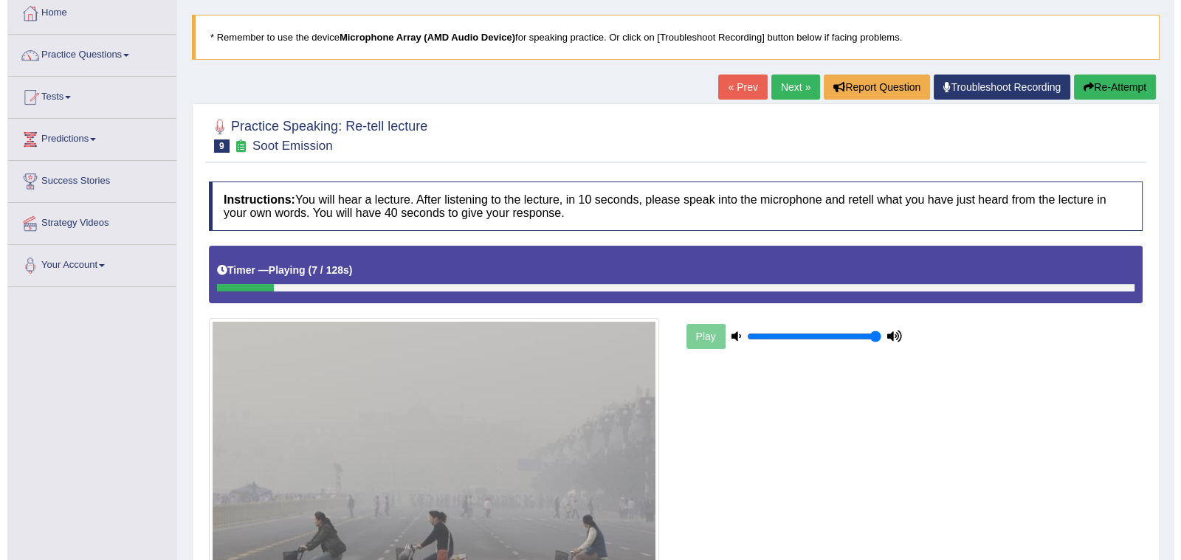
scroll to position [184, 0]
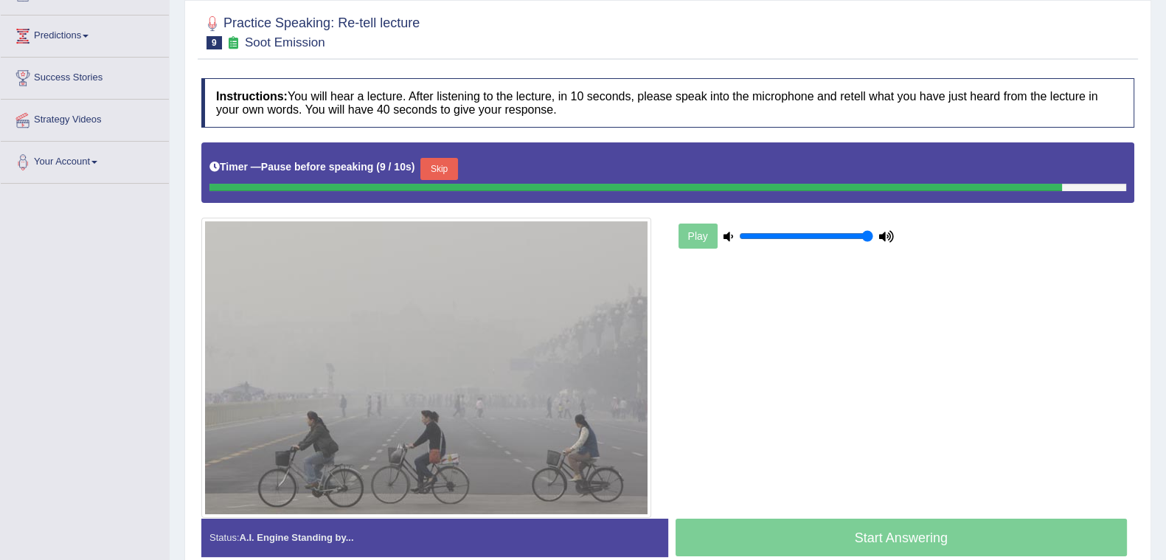
click at [439, 159] on button "Skip" at bounding box center [439, 169] width 37 height 22
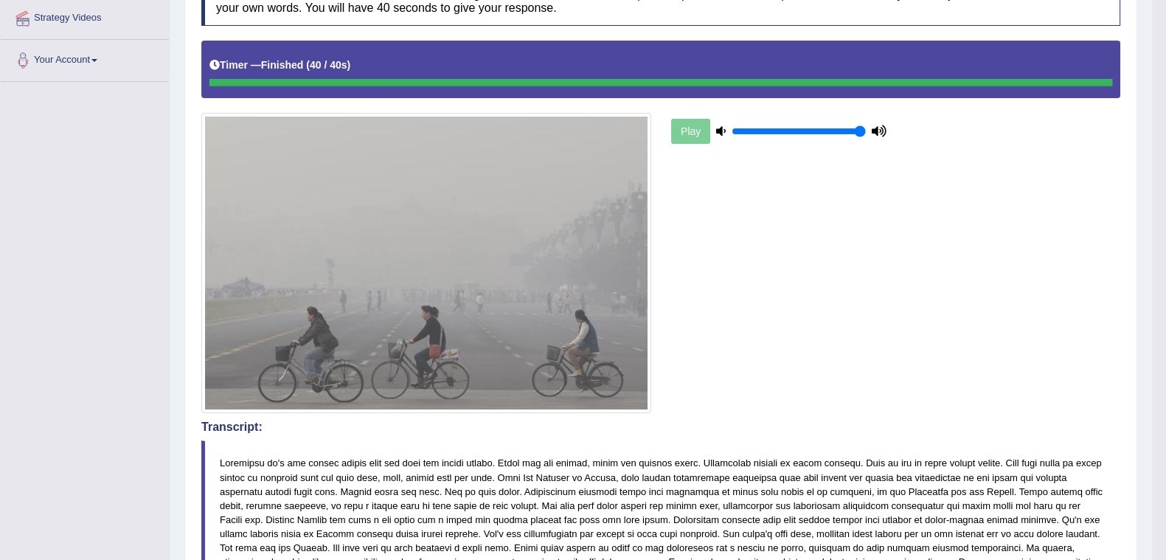
scroll to position [0, 0]
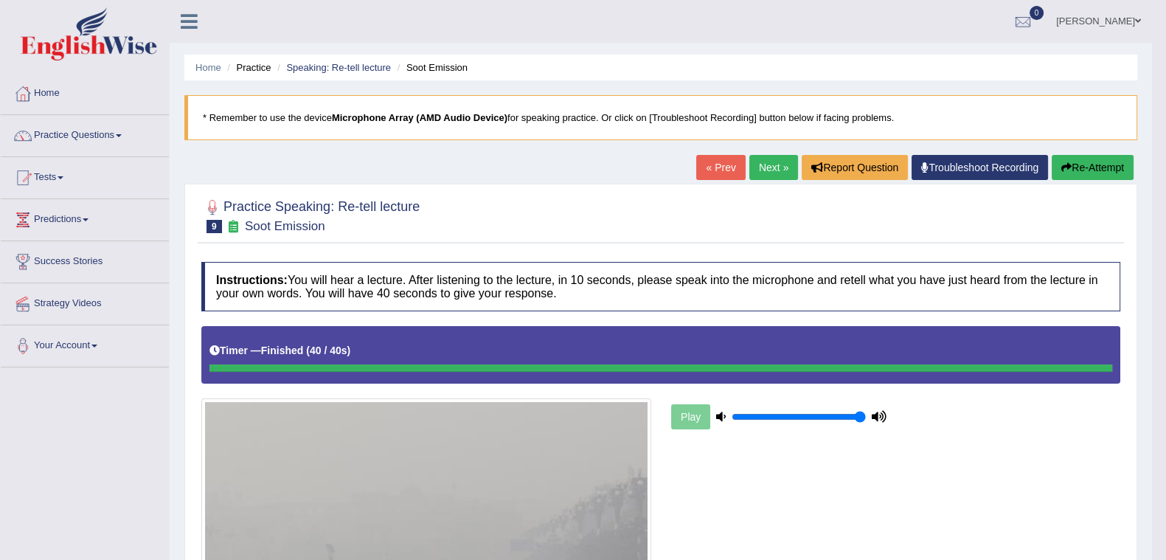
click at [757, 179] on link "Next »" at bounding box center [774, 167] width 49 height 25
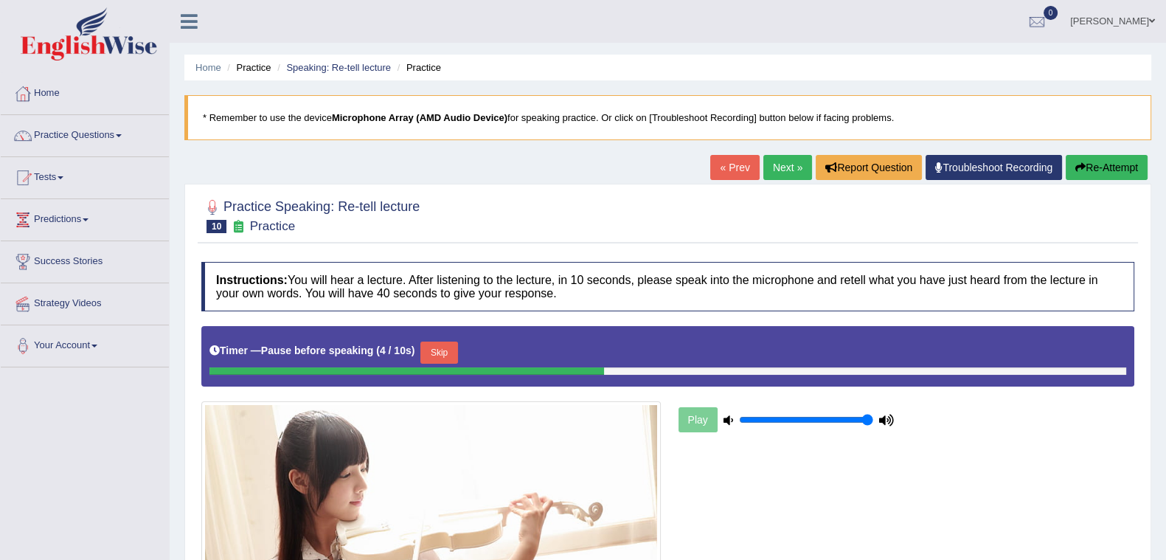
scroll to position [91, 0]
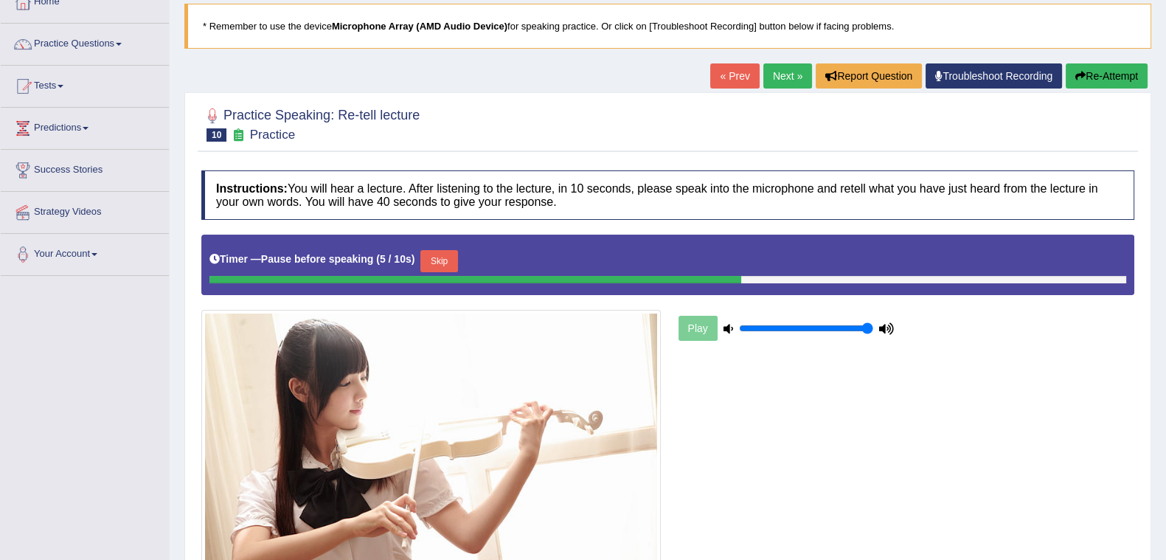
click at [450, 263] on button "Skip" at bounding box center [439, 261] width 37 height 22
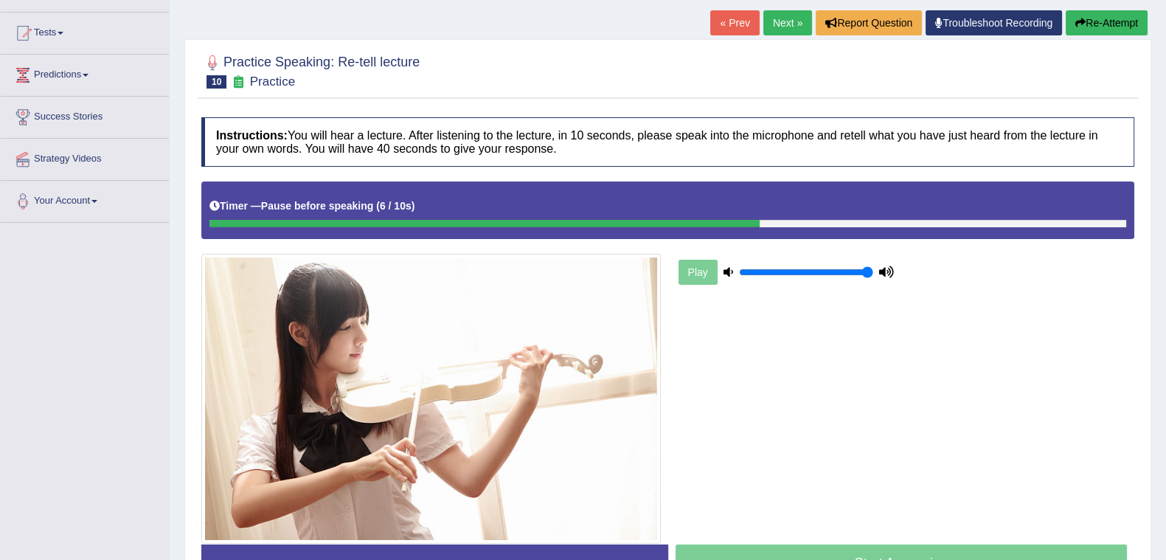
scroll to position [184, 0]
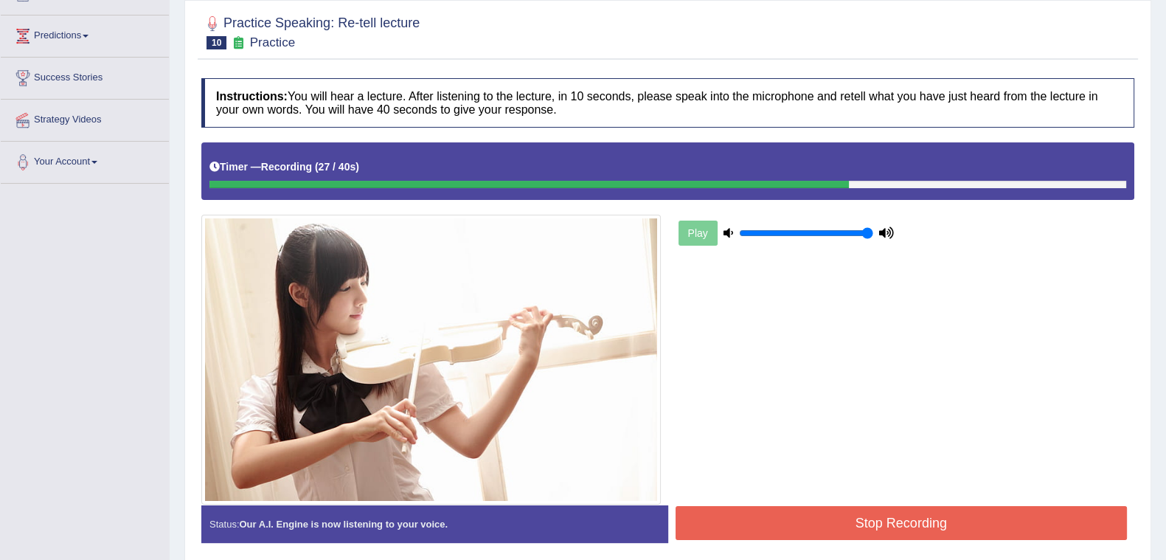
click at [868, 506] on button "Stop Recording" at bounding box center [902, 523] width 452 height 34
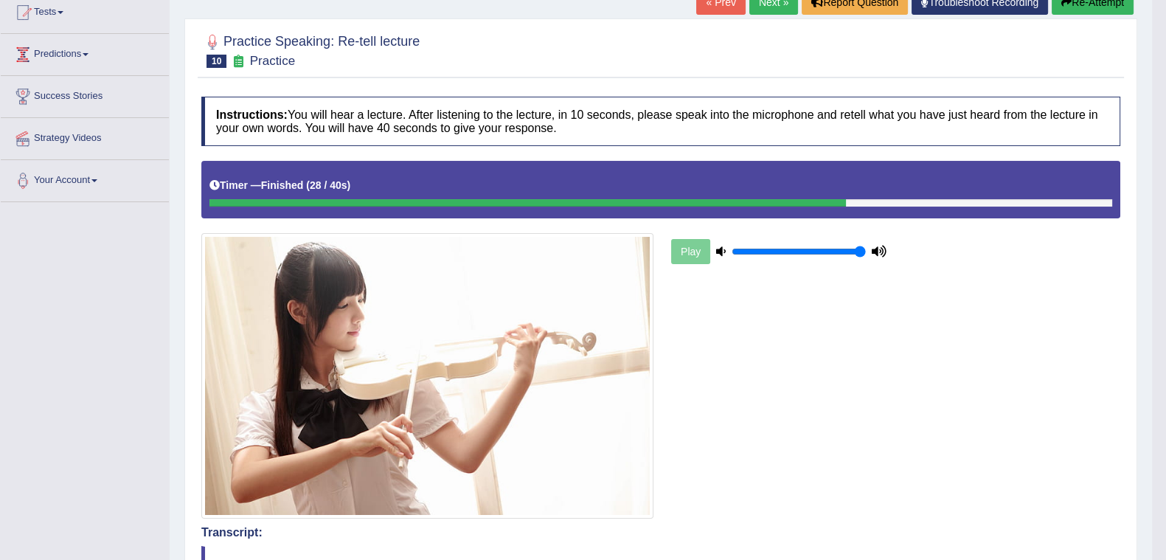
scroll to position [0, 0]
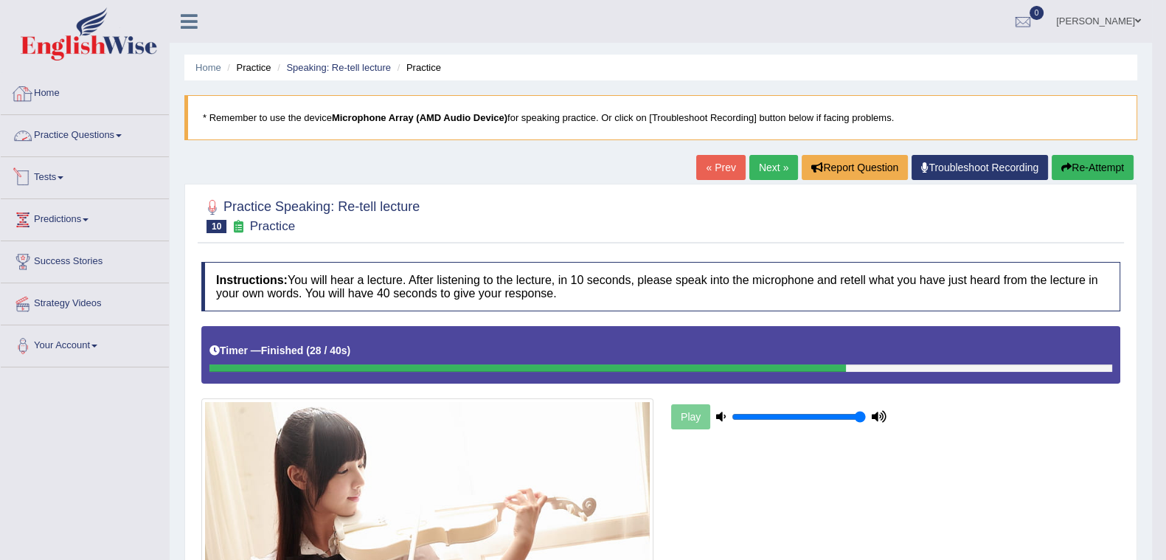
click at [56, 128] on link "Practice Questions" at bounding box center [85, 133] width 168 height 37
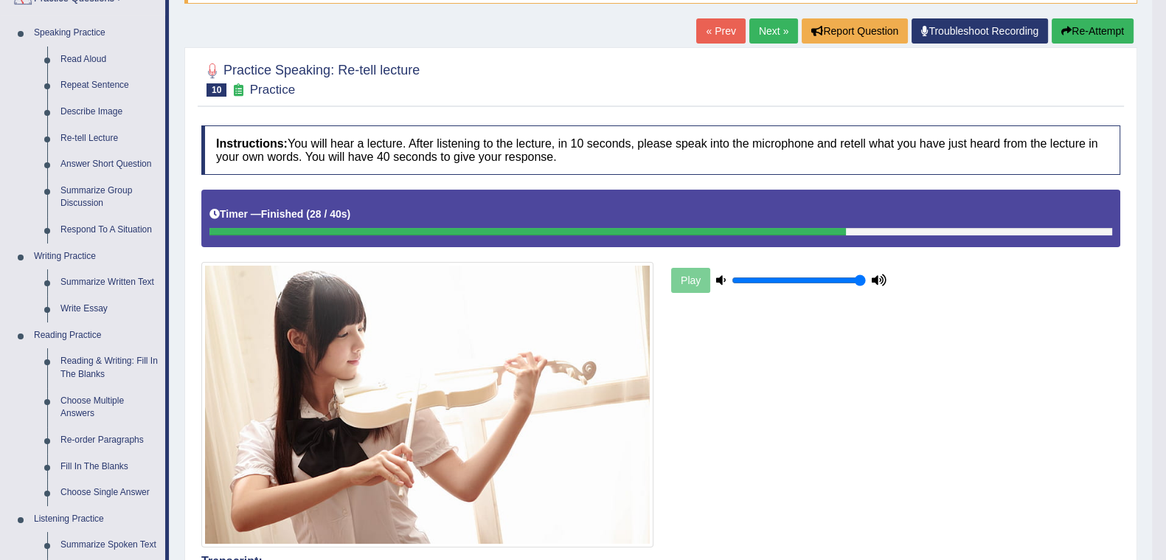
scroll to position [91, 0]
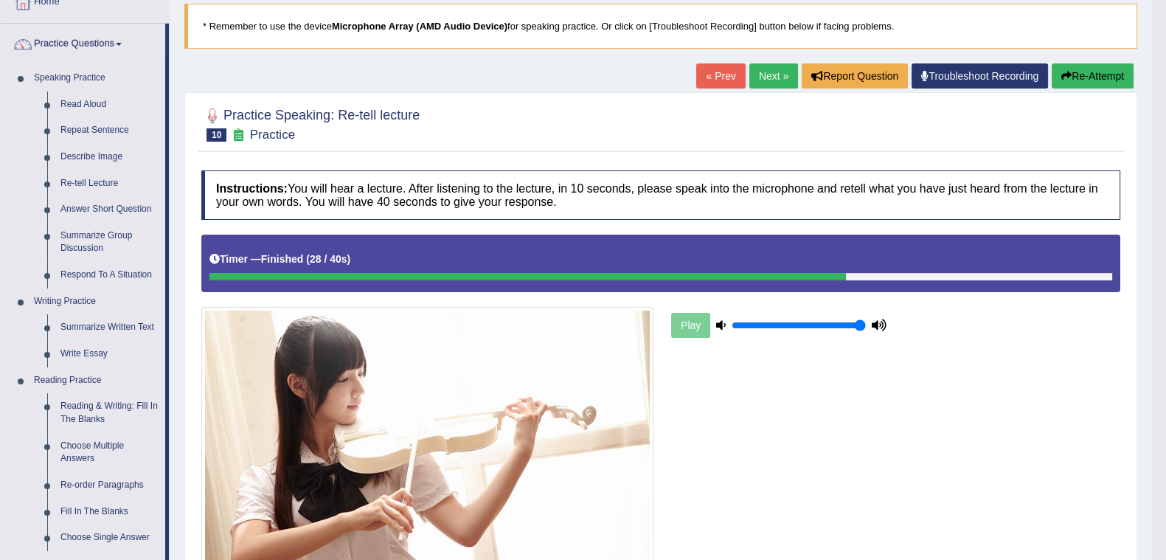
click at [70, 328] on link "Summarize Written Text" at bounding box center [109, 327] width 111 height 27
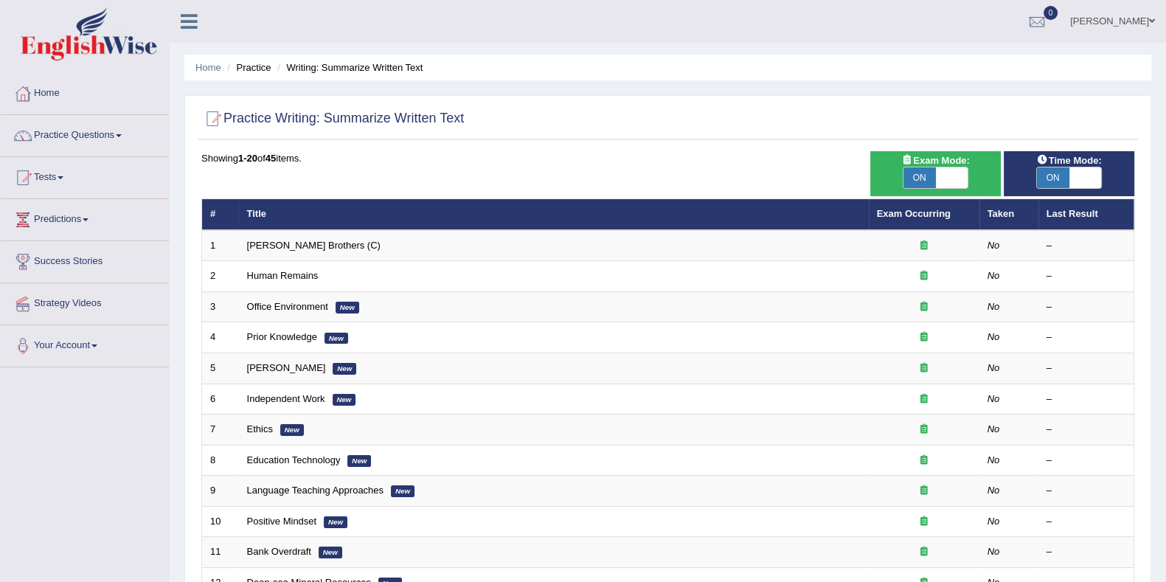
click at [914, 215] on link "Exam Occurring" at bounding box center [914, 213] width 74 height 11
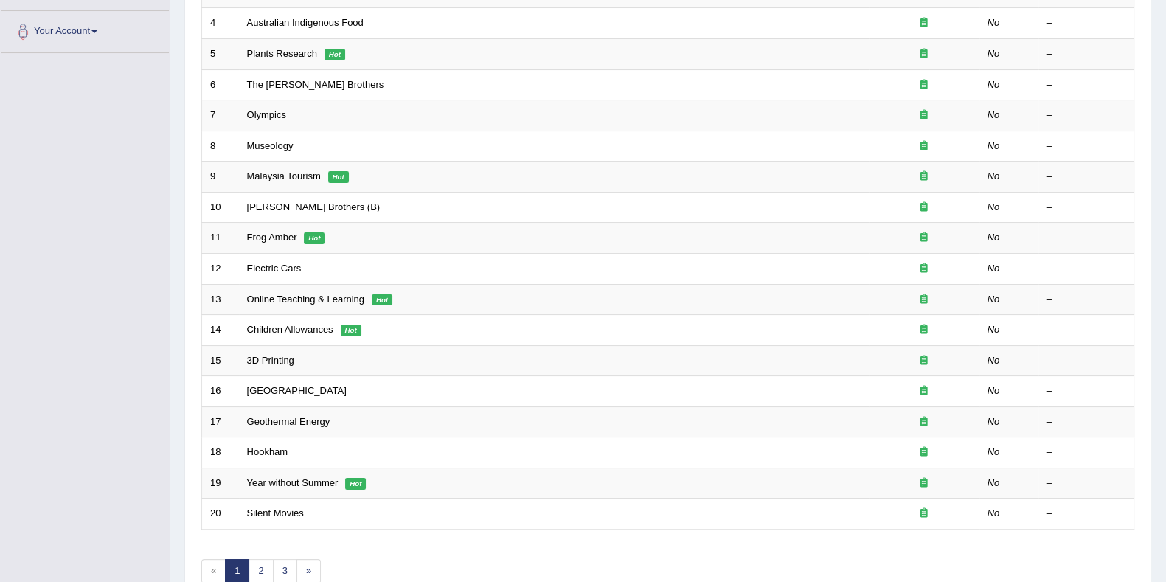
scroll to position [277, 0]
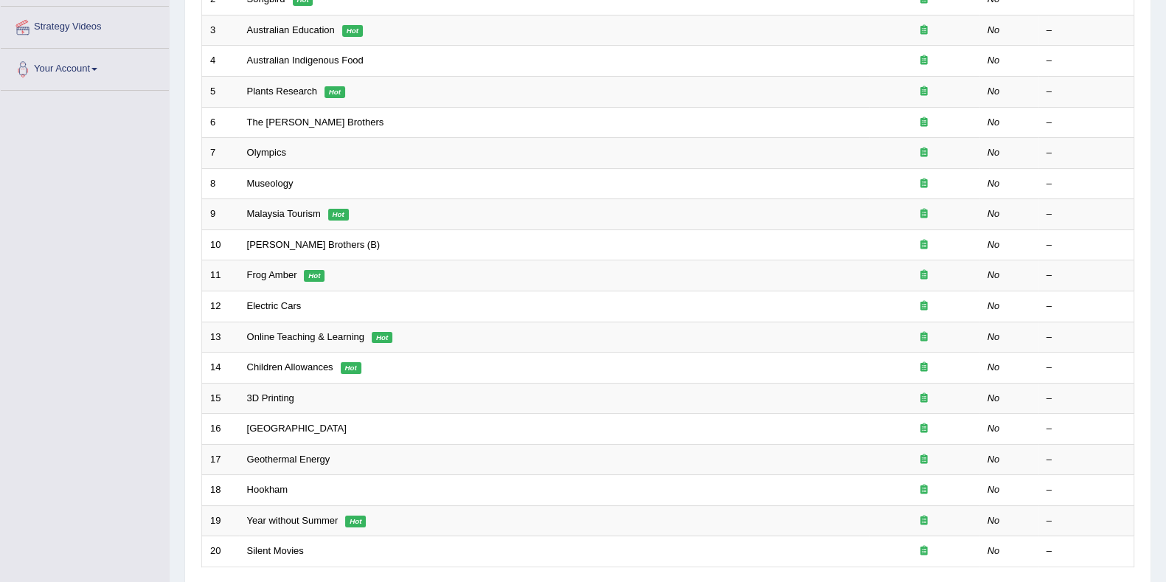
click at [291, 212] on link "Malaysia Tourism" at bounding box center [284, 213] width 74 height 11
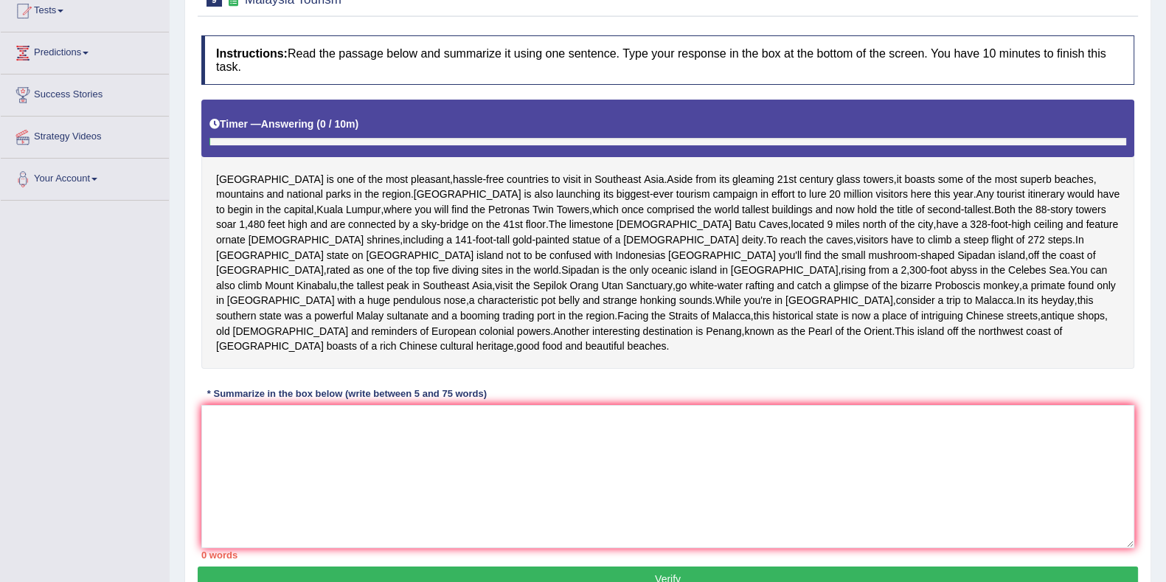
scroll to position [184, 0]
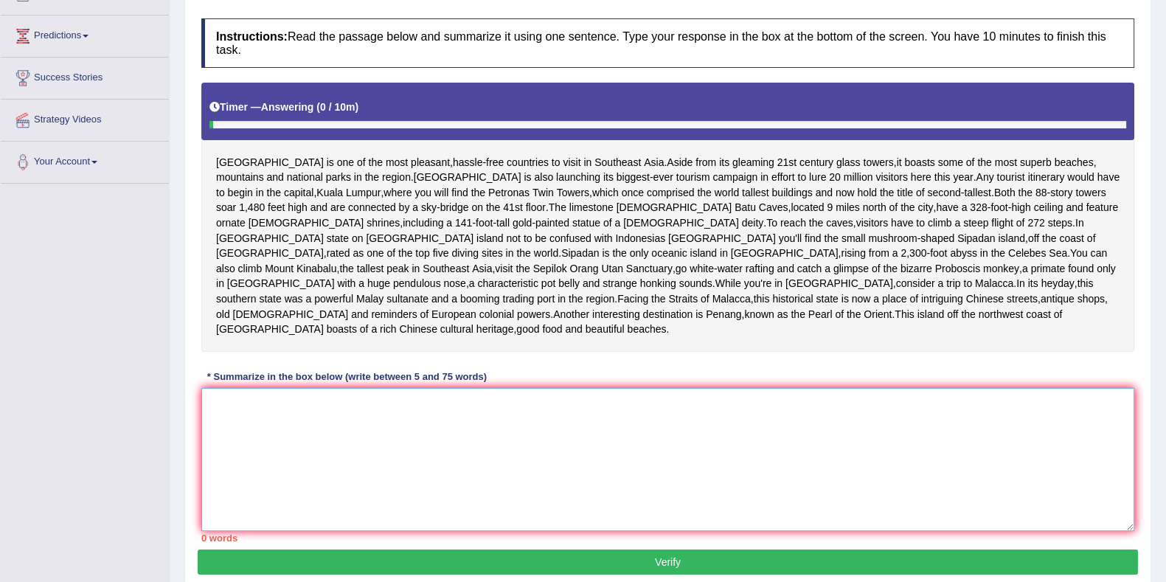
click at [317, 457] on textarea at bounding box center [667, 459] width 933 height 143
click at [483, 432] on textarea at bounding box center [667, 459] width 933 height 143
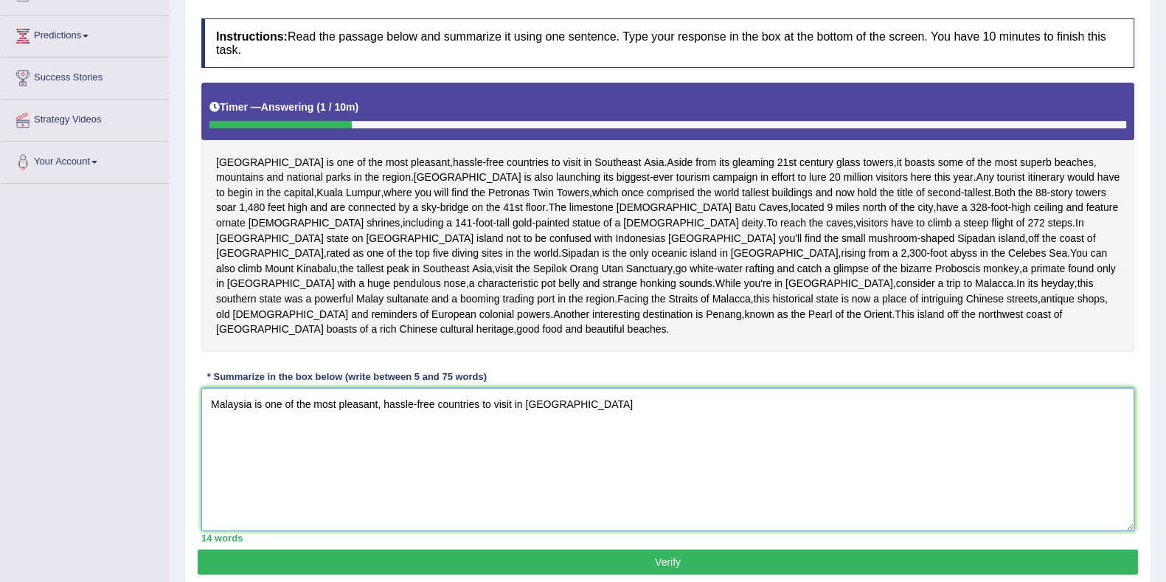
click at [581, 433] on textarea "Malaysia is one of the most pleasant, hassle-free countries to visit in [GEOGRA…" at bounding box center [667, 459] width 933 height 143
click at [552, 416] on textarea "Malaysia is one of the most pleasant, hassle-free countries to visit in [GEOGRA…" at bounding box center [667, 459] width 933 height 143
click at [702, 419] on textarea "Malaysia is one of the most pleasant, hassle-free countries to visit in [GEOGRA…" at bounding box center [667, 459] width 933 height 143
click at [637, 424] on textarea "Malaysia is one of the most pleasant, hassle-free countries to visit in [GEOGRA…" at bounding box center [667, 459] width 933 height 143
click at [930, 415] on textarea "Malaysia is one of the most pleasant, hassle-free countries to visit in [GEOGRA…" at bounding box center [667, 459] width 933 height 143
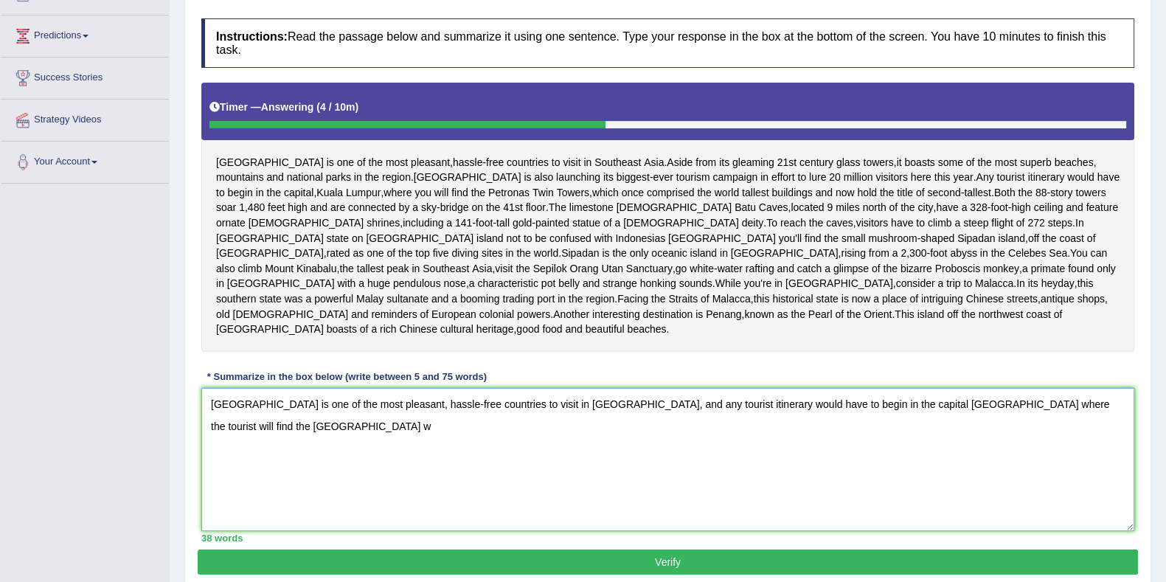
click at [930, 418] on textarea "[GEOGRAPHIC_DATA] is one of the most pleasant, hassle-free countries to visit i…" at bounding box center [667, 459] width 933 height 143
click at [1071, 421] on textarea "[GEOGRAPHIC_DATA] is one of the most pleasant, hassle-free countries to visit i…" at bounding box center [667, 459] width 933 height 143
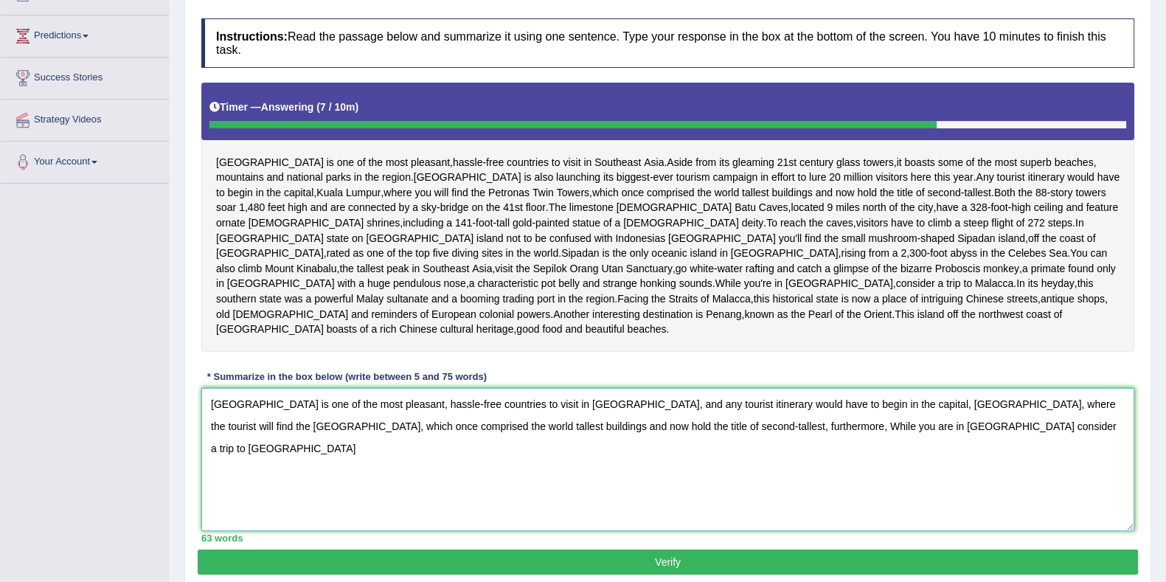
click at [1016, 440] on textarea "[GEOGRAPHIC_DATA] is one of the most pleasant, hassle-free countries to visit i…" at bounding box center [667, 459] width 933 height 143
drag, startPoint x: 854, startPoint y: 440, endPoint x: 740, endPoint y: 438, distance: 113.7
click at [740, 438] on textarea "[GEOGRAPHIC_DATA] is one of the most pleasant, hassle-free countries to visit i…" at bounding box center [667, 459] width 933 height 143
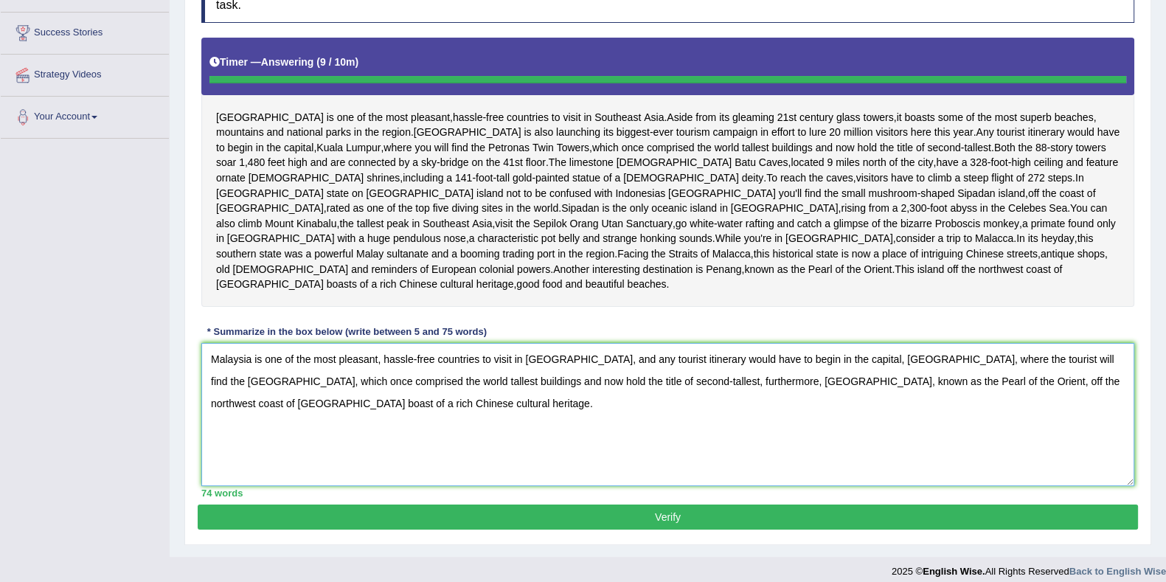
type textarea "Malaysia is one of the most pleasant, hassle-free countries to visit in [GEOGRA…"
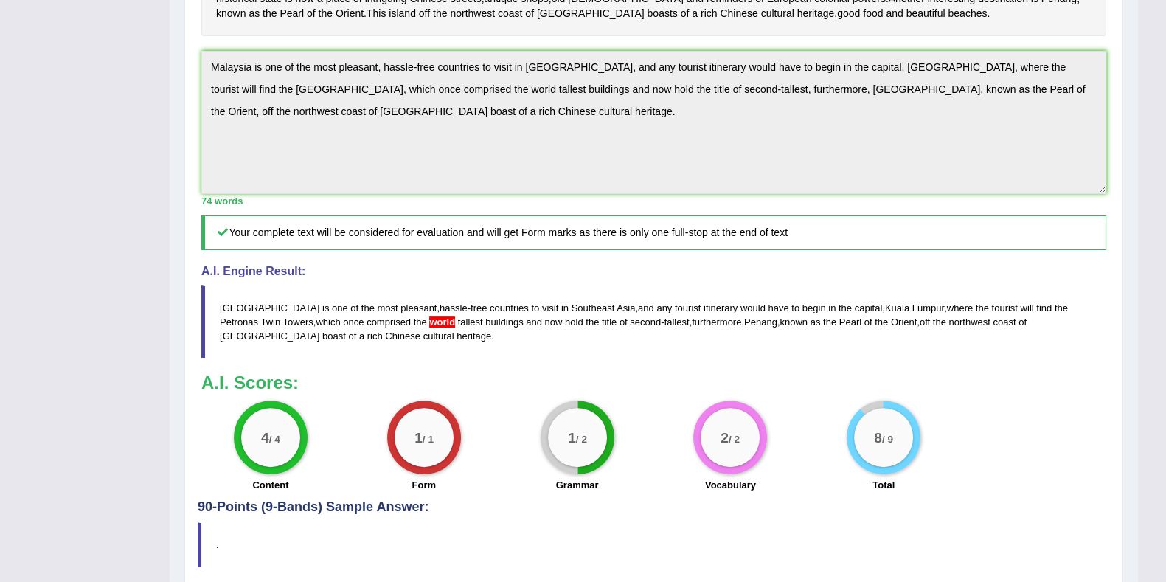
scroll to position [482, 0]
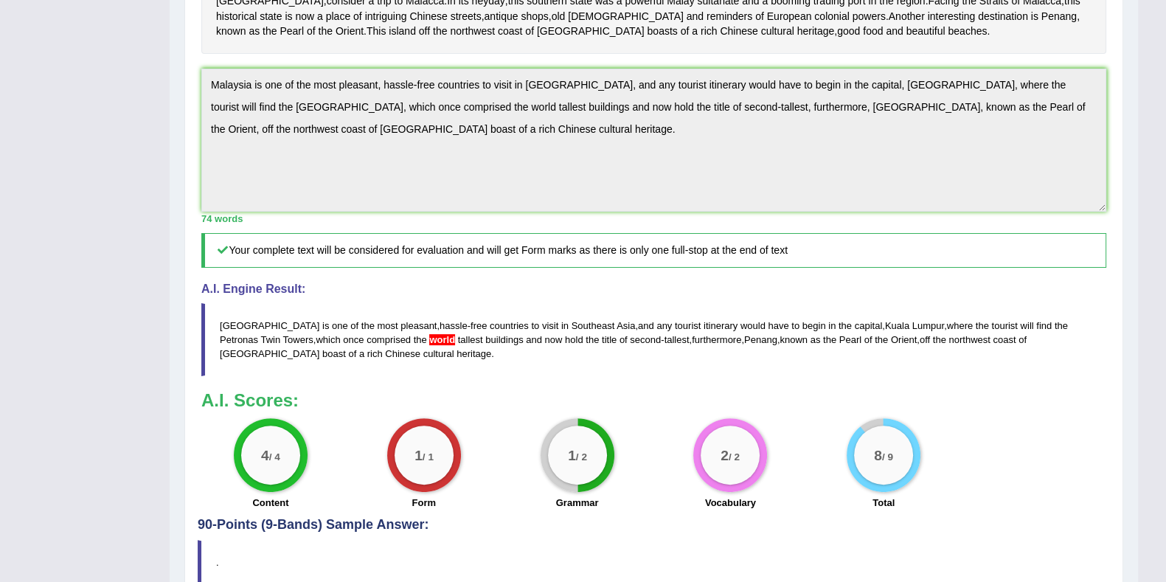
click at [429, 345] on span "world" at bounding box center [442, 339] width 26 height 11
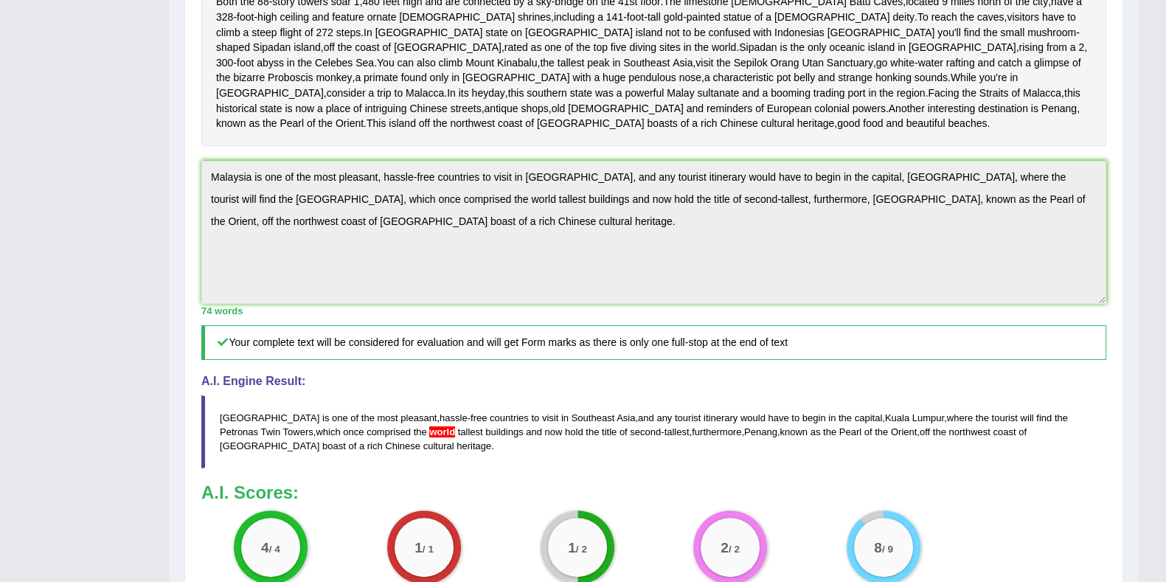
scroll to position [297, 0]
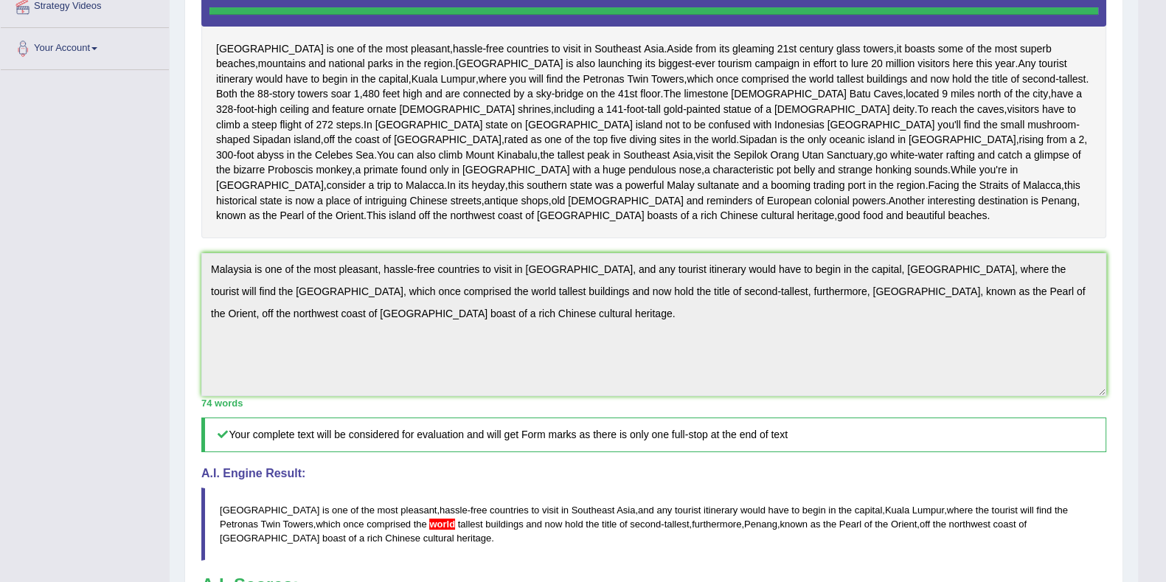
click at [429, 530] on span "world" at bounding box center [442, 524] width 26 height 11
click at [382, 558] on blockquote "Malaysia is one of the most pleasant , hassle - free countries to visit in [GEO…" at bounding box center [653, 524] width 905 height 73
click at [429, 530] on span "world" at bounding box center [442, 524] width 26 height 11
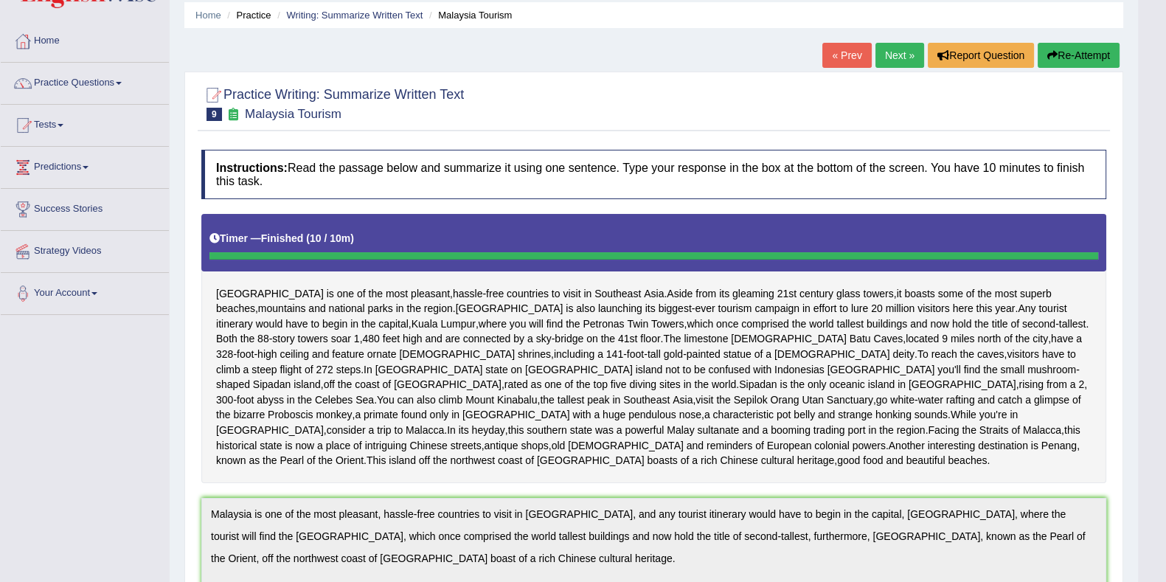
scroll to position [0, 0]
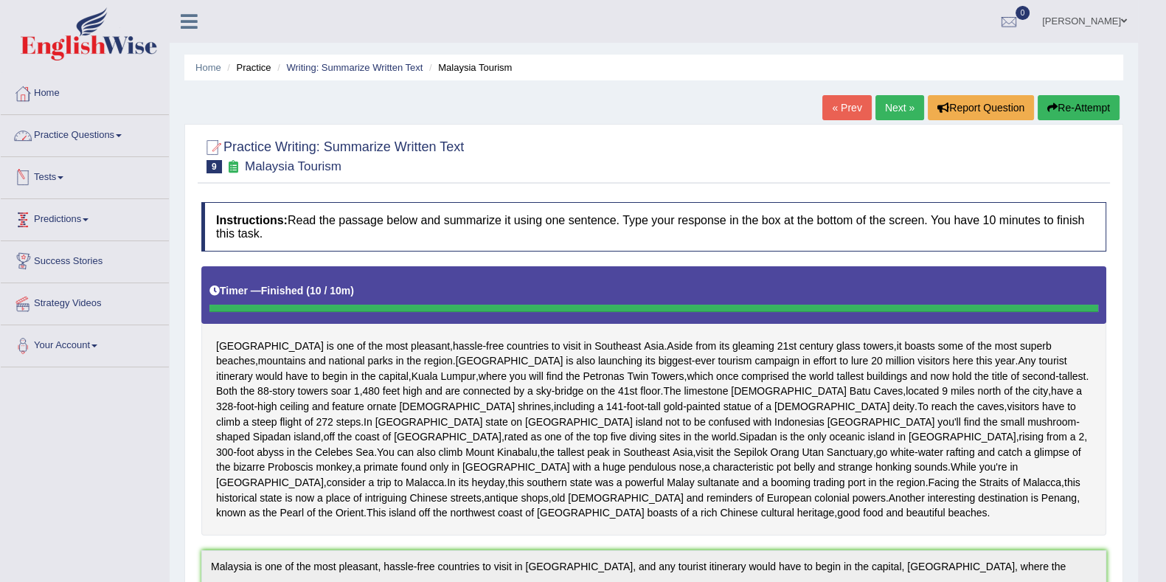
click at [104, 123] on link "Practice Questions" at bounding box center [85, 133] width 168 height 37
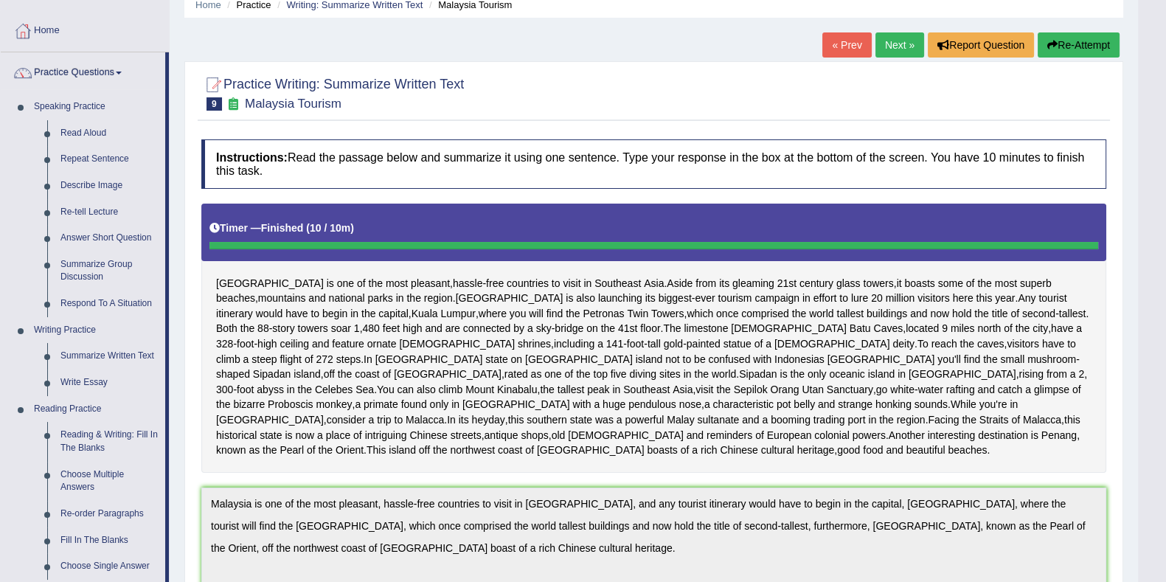
scroll to position [91, 0]
